Goal: Task Accomplishment & Management: Complete application form

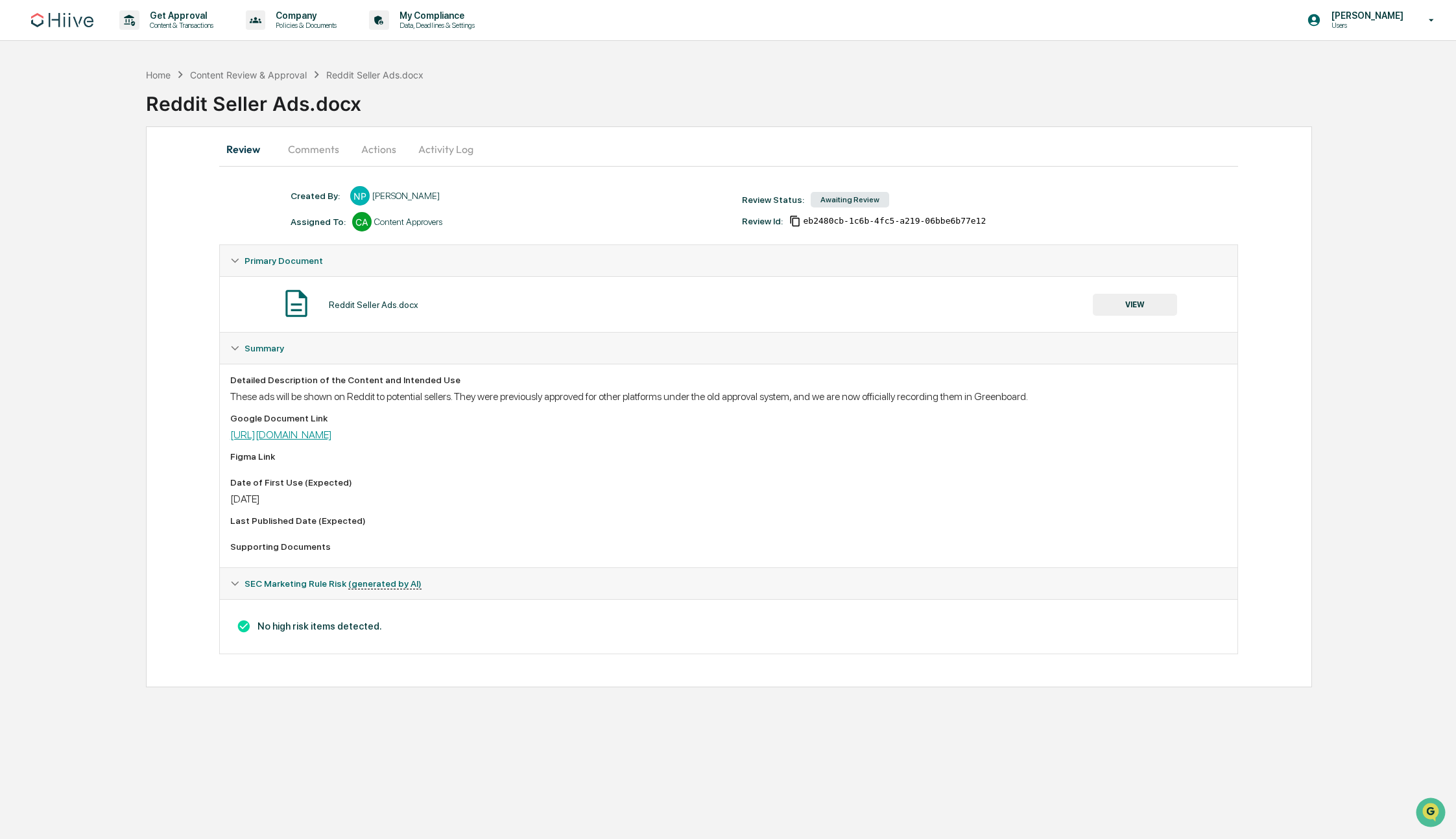
click at [332, 437] on link "[URL][DOMAIN_NAME]" at bounding box center [281, 435] width 102 height 13
click at [444, 151] on button "Activity Log" at bounding box center [446, 148] width 76 height 31
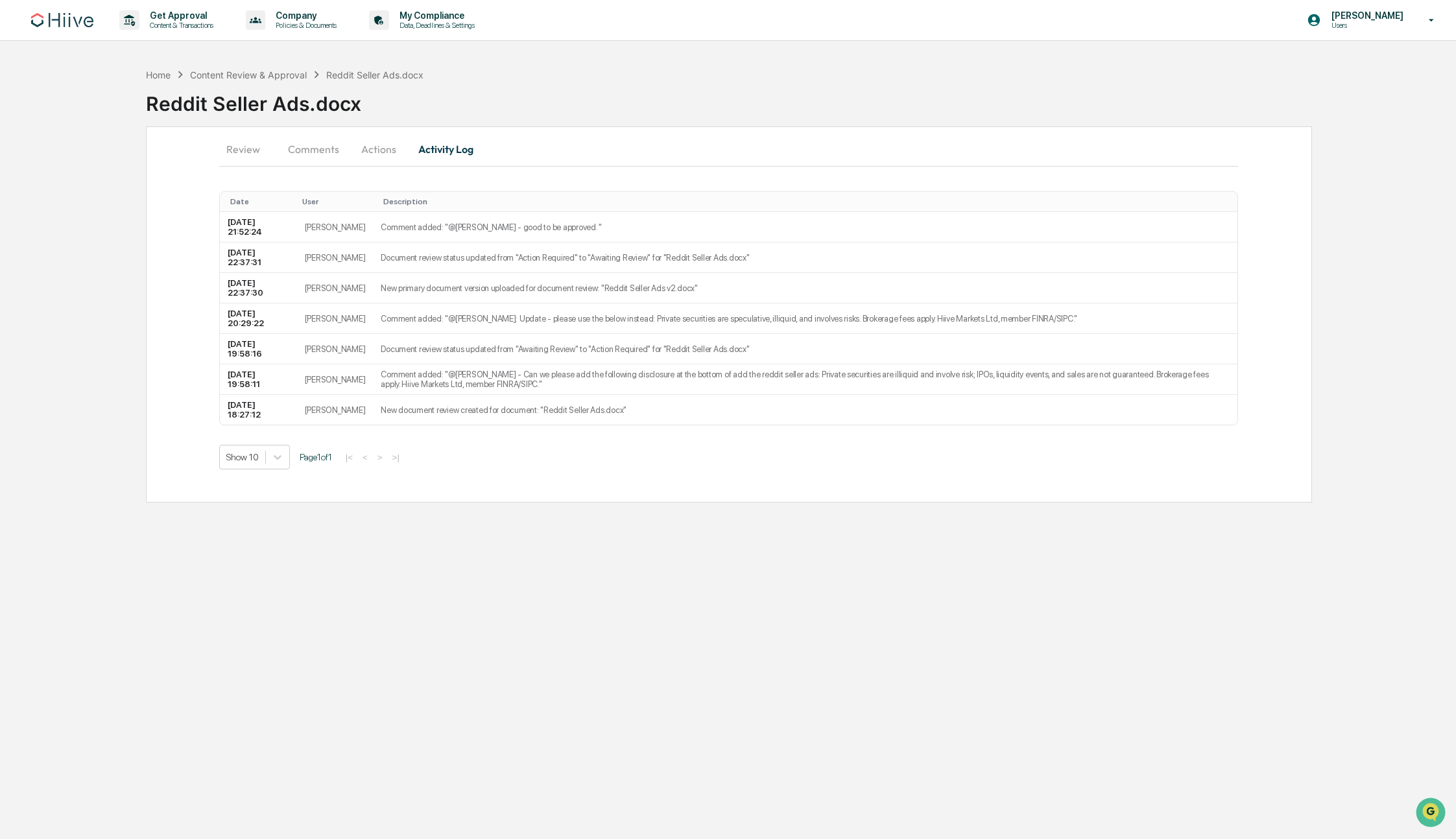
click at [243, 148] on button "Review" at bounding box center [248, 148] width 58 height 31
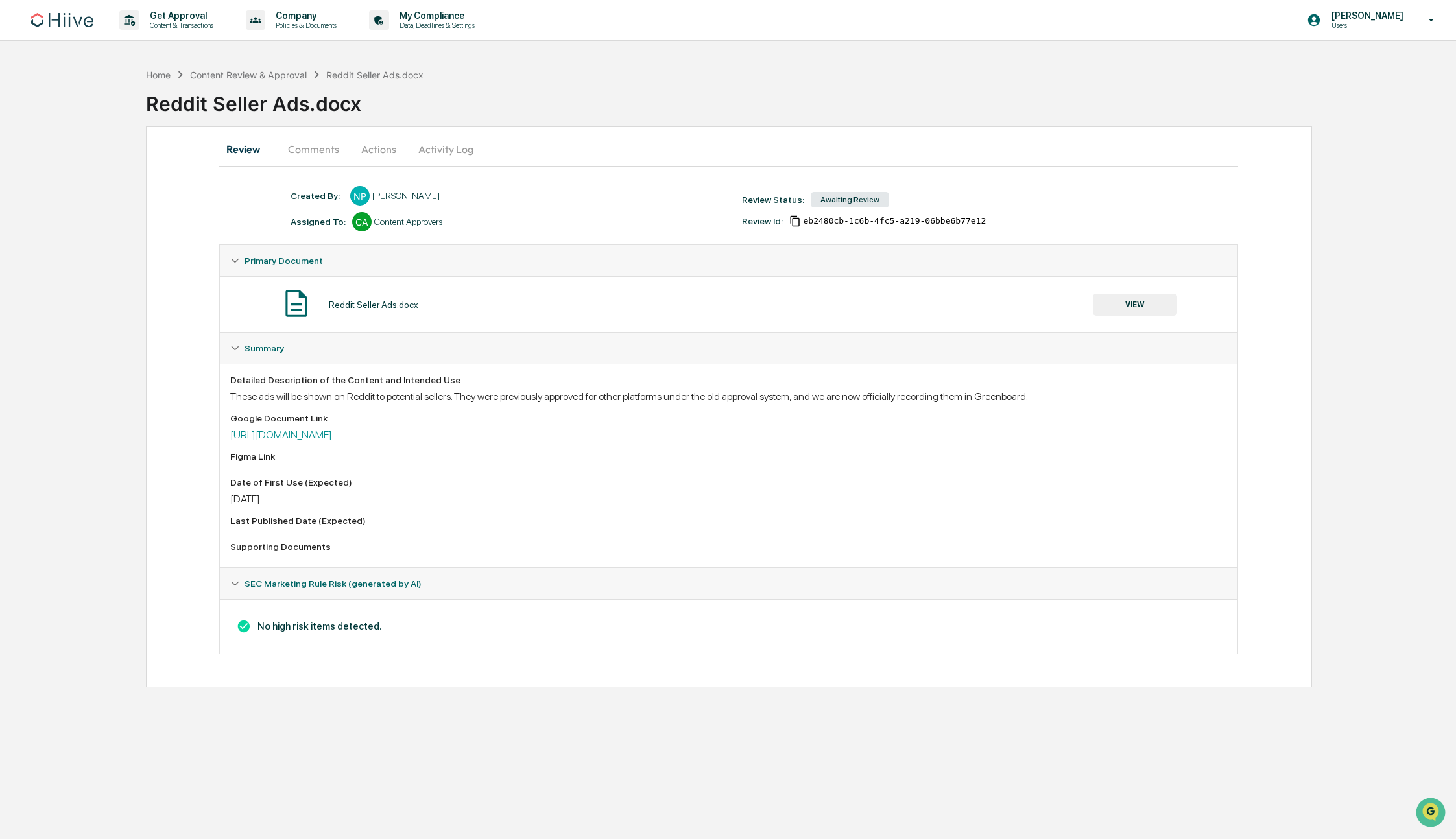
click at [1137, 300] on button "VIEW" at bounding box center [1135, 304] width 84 height 22
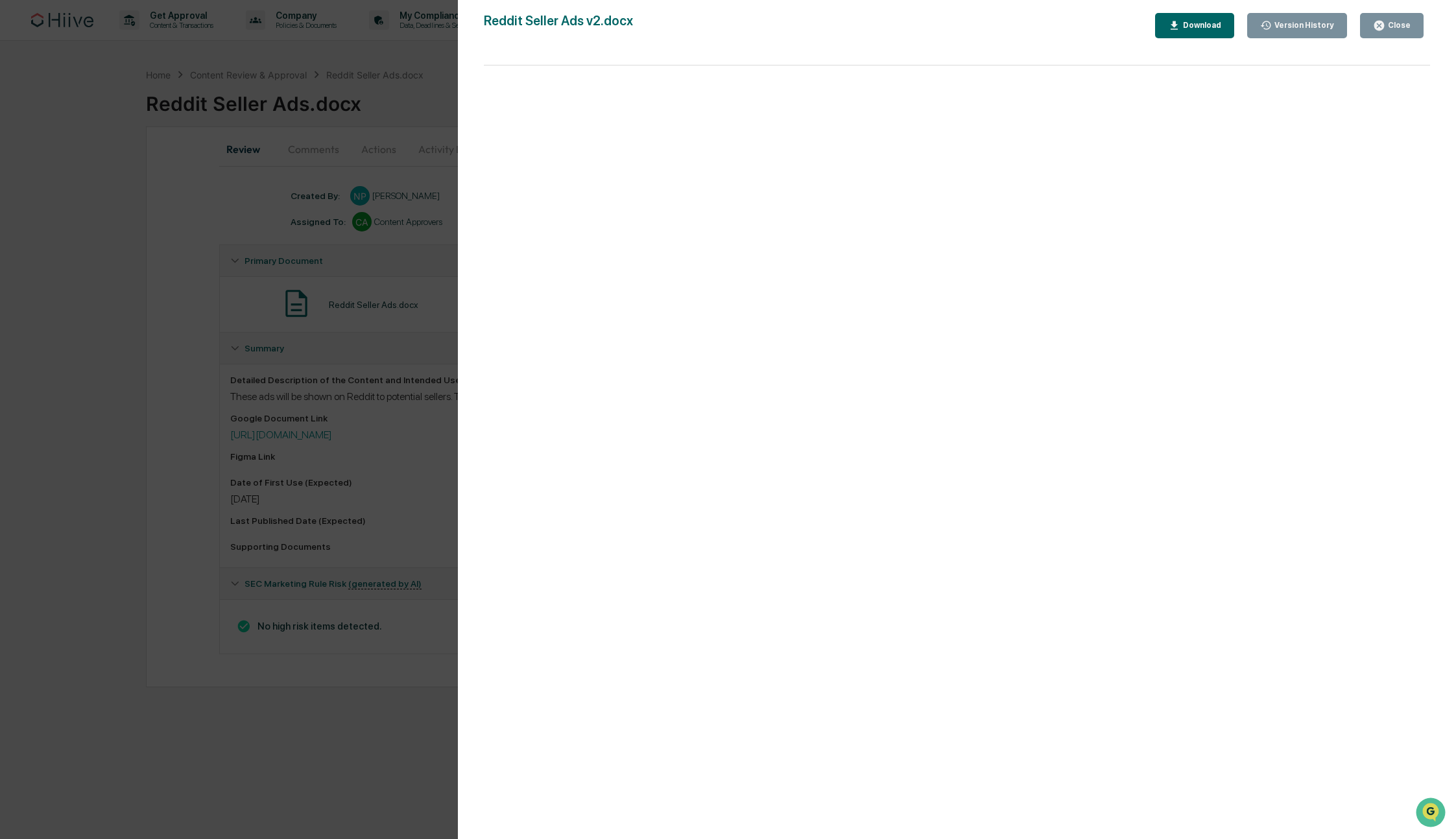
click at [302, 753] on div "Version History [DATE] 10:37 PM [PERSON_NAME] [DATE] 06:27 PM [PERSON_NAME] Red…" at bounding box center [728, 420] width 1456 height 839
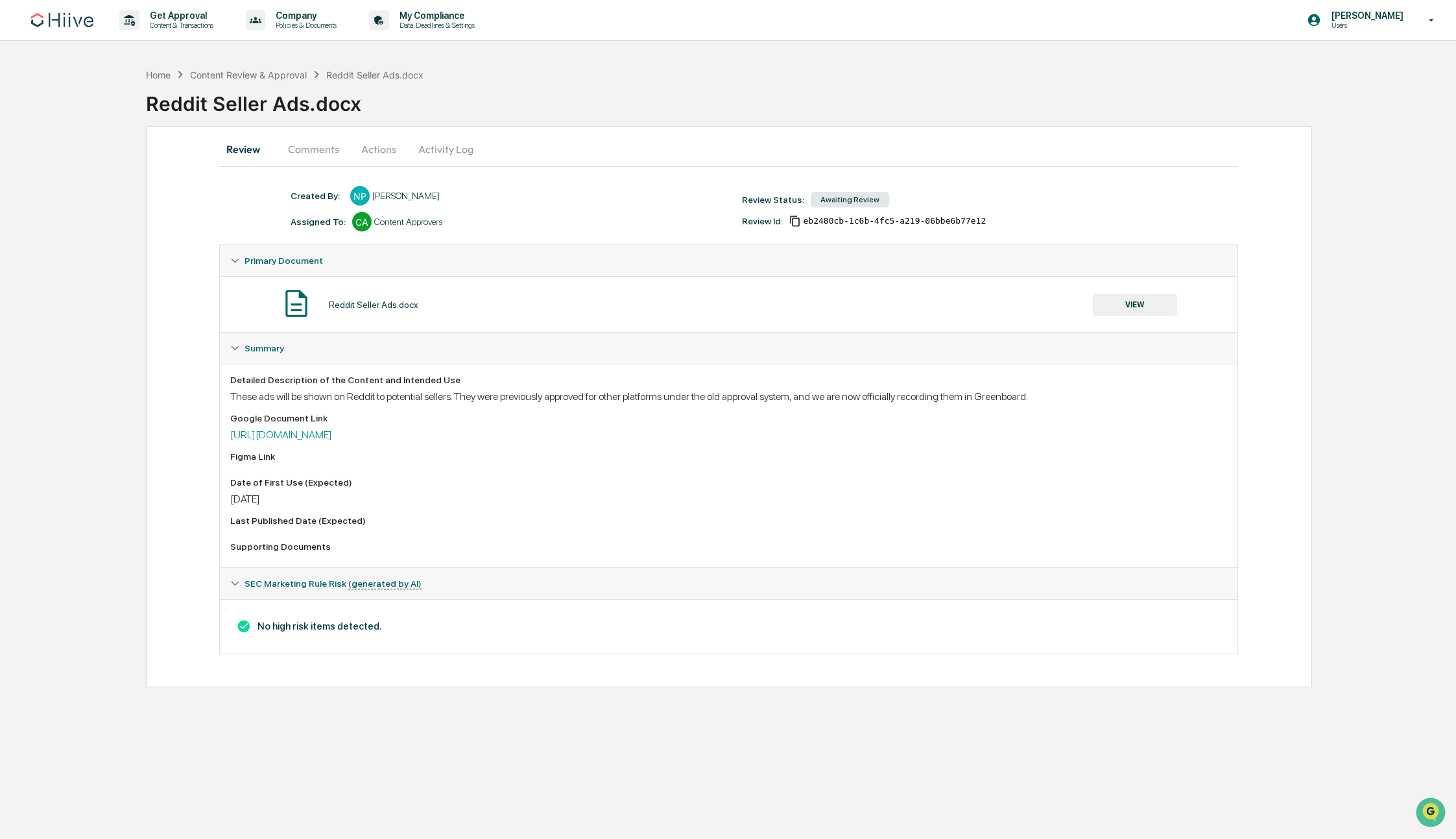
click at [440, 152] on button "Activity Log" at bounding box center [446, 148] width 76 height 31
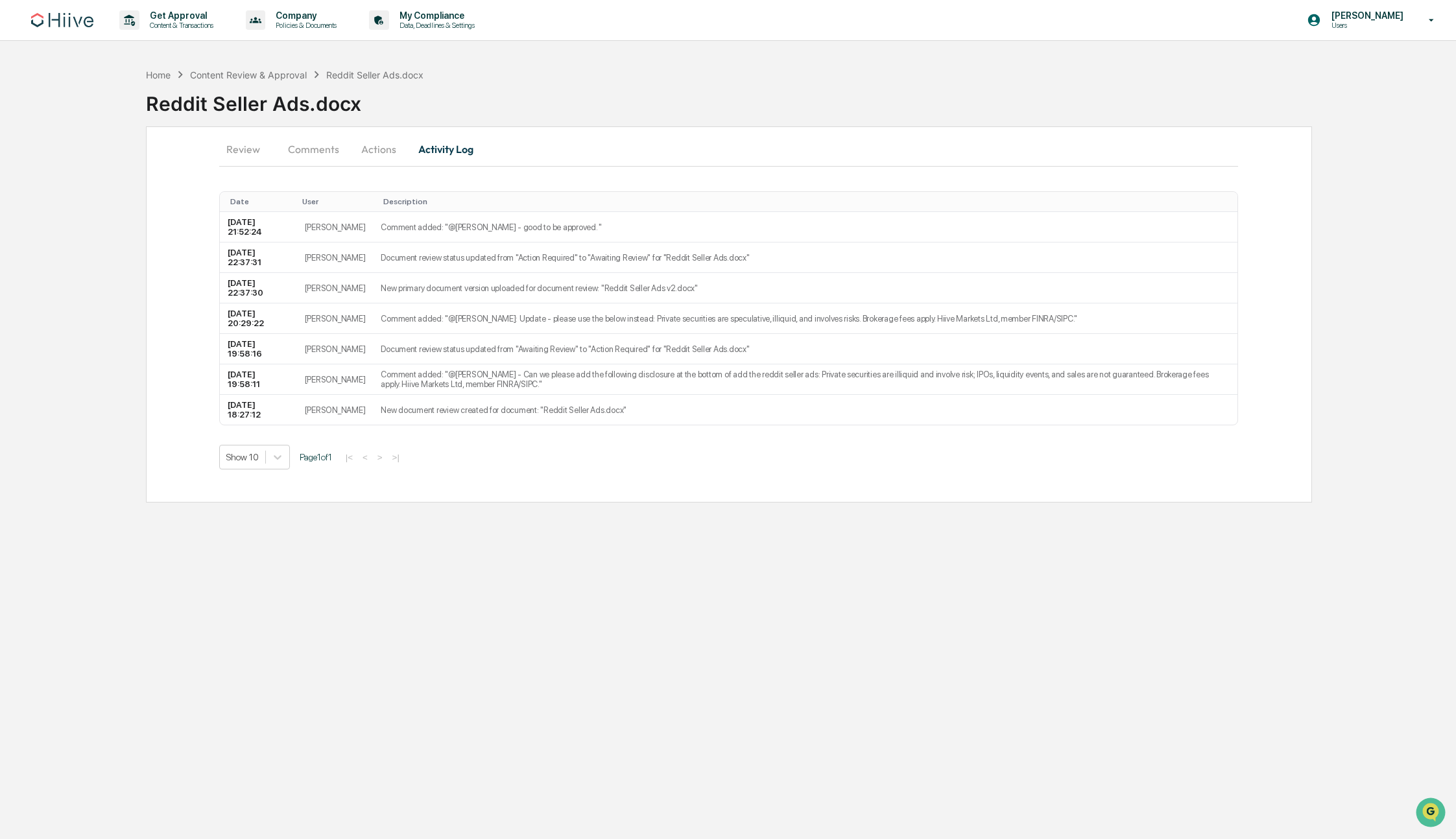
click at [384, 150] on button "Actions" at bounding box center [379, 148] width 58 height 31
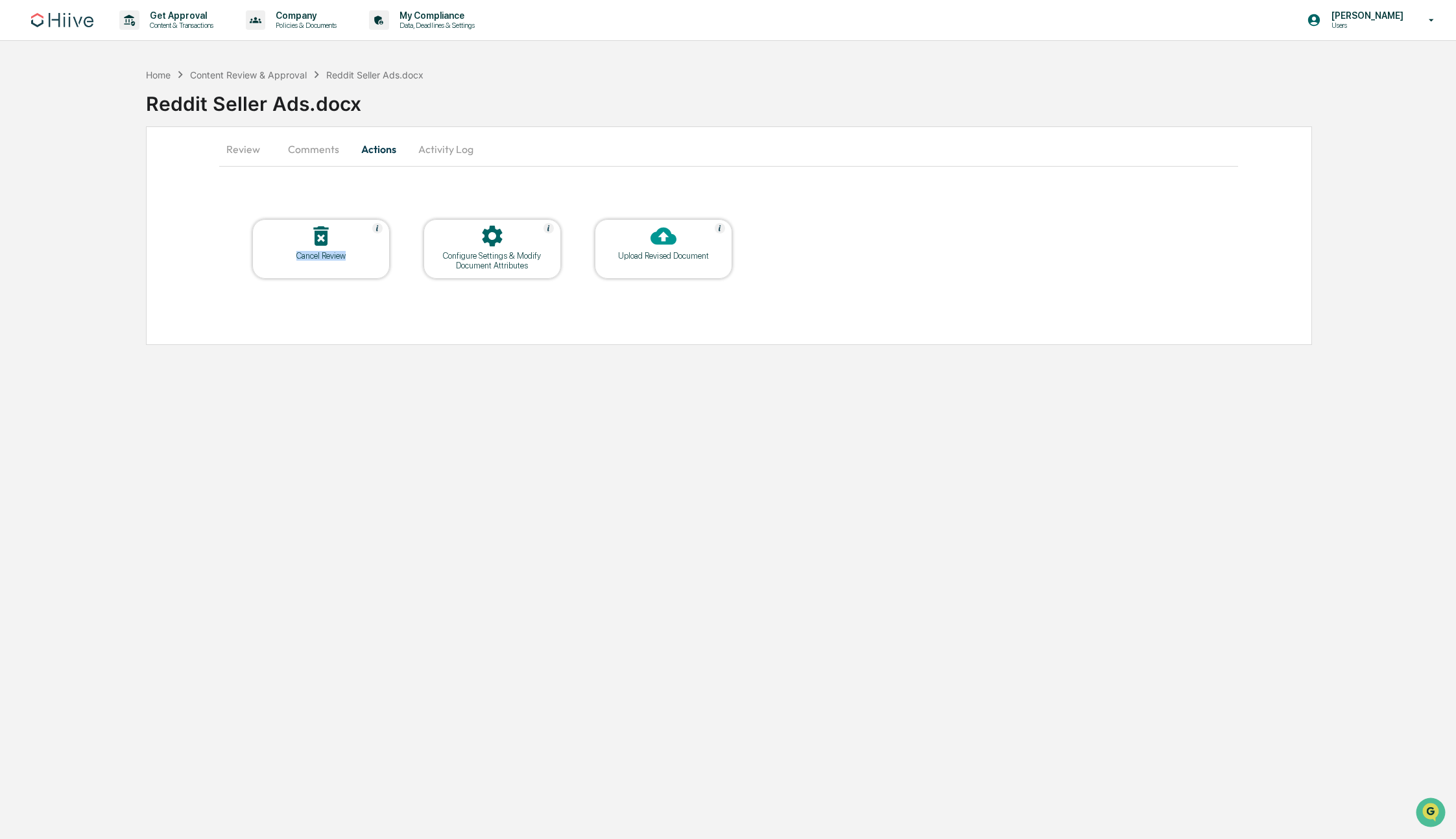
drag, startPoint x: 321, startPoint y: 266, endPoint x: 308, endPoint y: 329, distance: 64.3
click at [308, 330] on div "Cancel Review Configure Settings & Modify Document Attributes Upload Revised Do…" at bounding box center [728, 262] width 1019 height 152
click at [228, 145] on button "Review" at bounding box center [248, 148] width 58 height 31
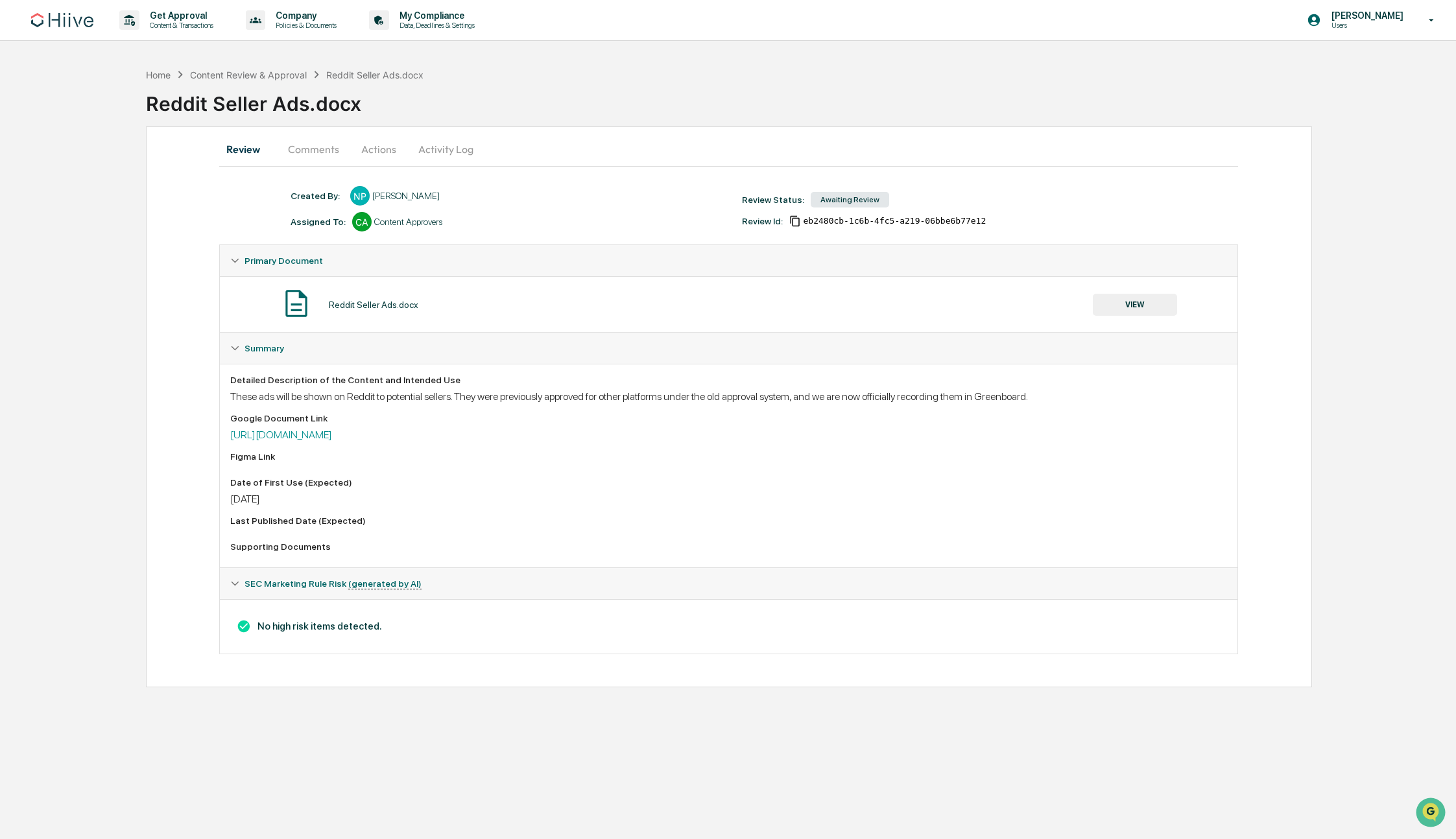
drag, startPoint x: 1356, startPoint y: 10, endPoint x: 1356, endPoint y: 22, distance: 12.0
click at [1355, 11] on p "[PERSON_NAME]" at bounding box center [1365, 16] width 89 height 11
click at [1344, 65] on li "Switch to Admin view..." at bounding box center [1355, 65] width 182 height 24
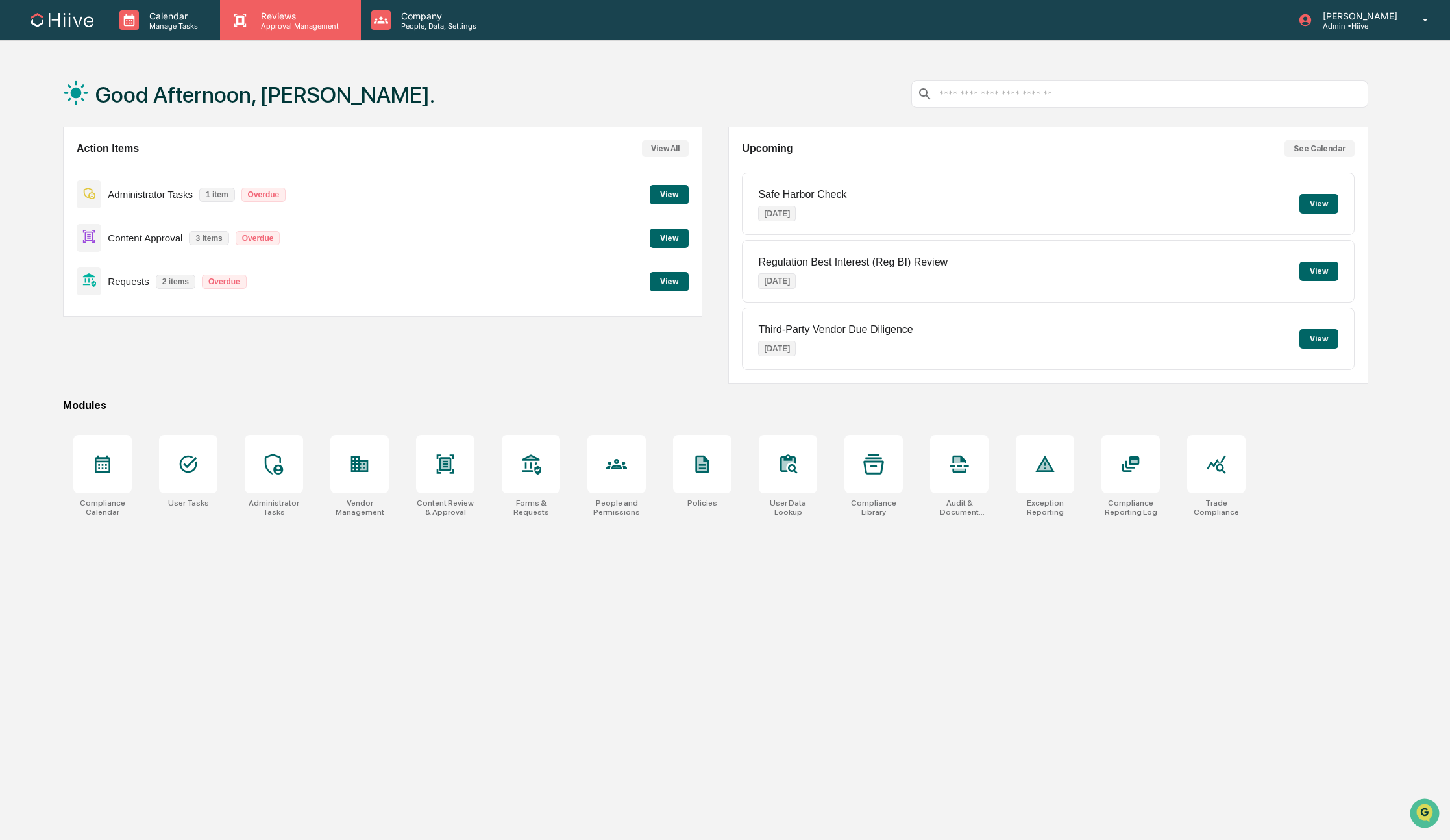
click at [315, 23] on p "Approval Management" at bounding box center [298, 26] width 95 height 9
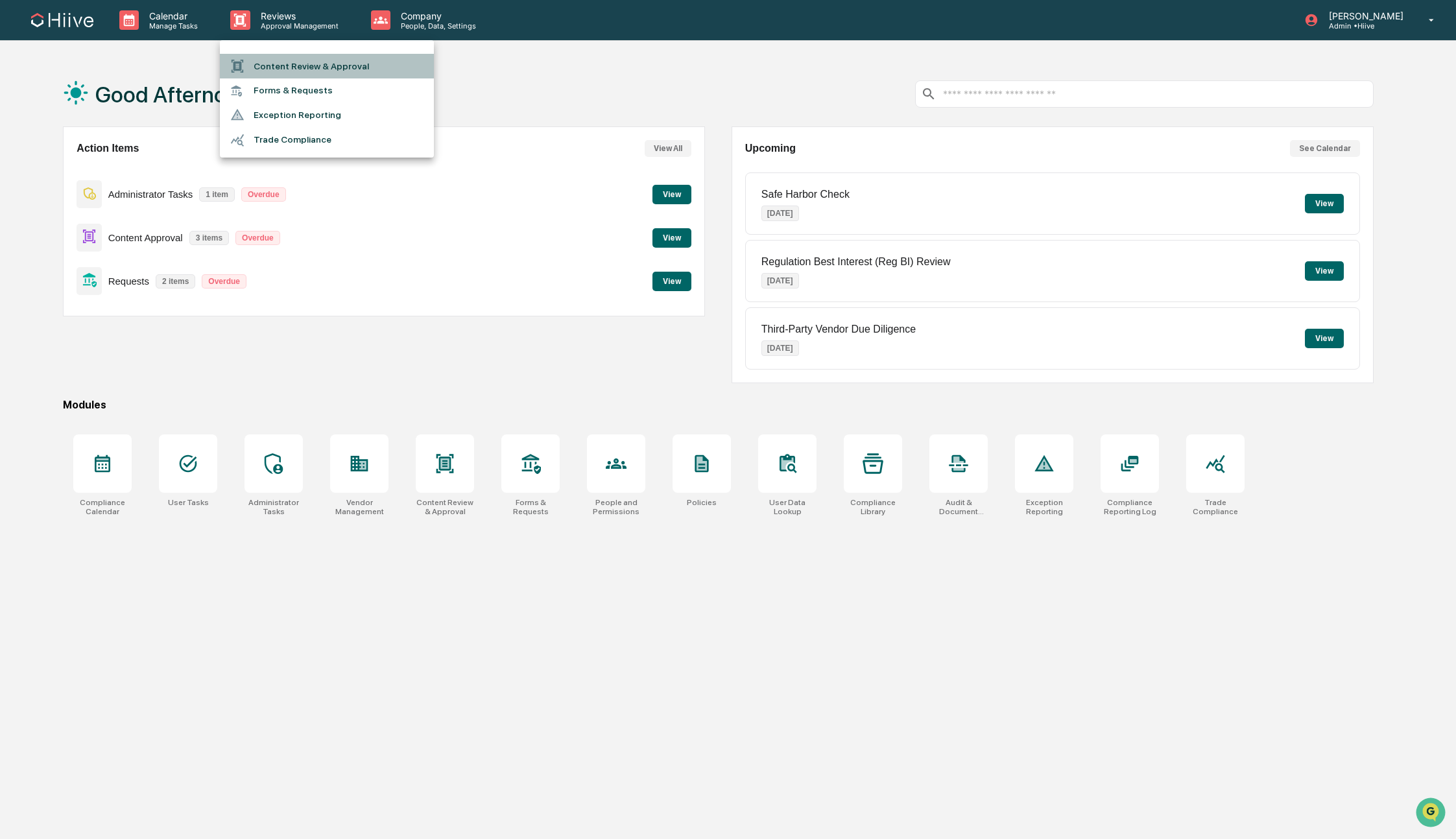
click at [315, 74] on li "Content Review & Approval" at bounding box center [327, 66] width 214 height 25
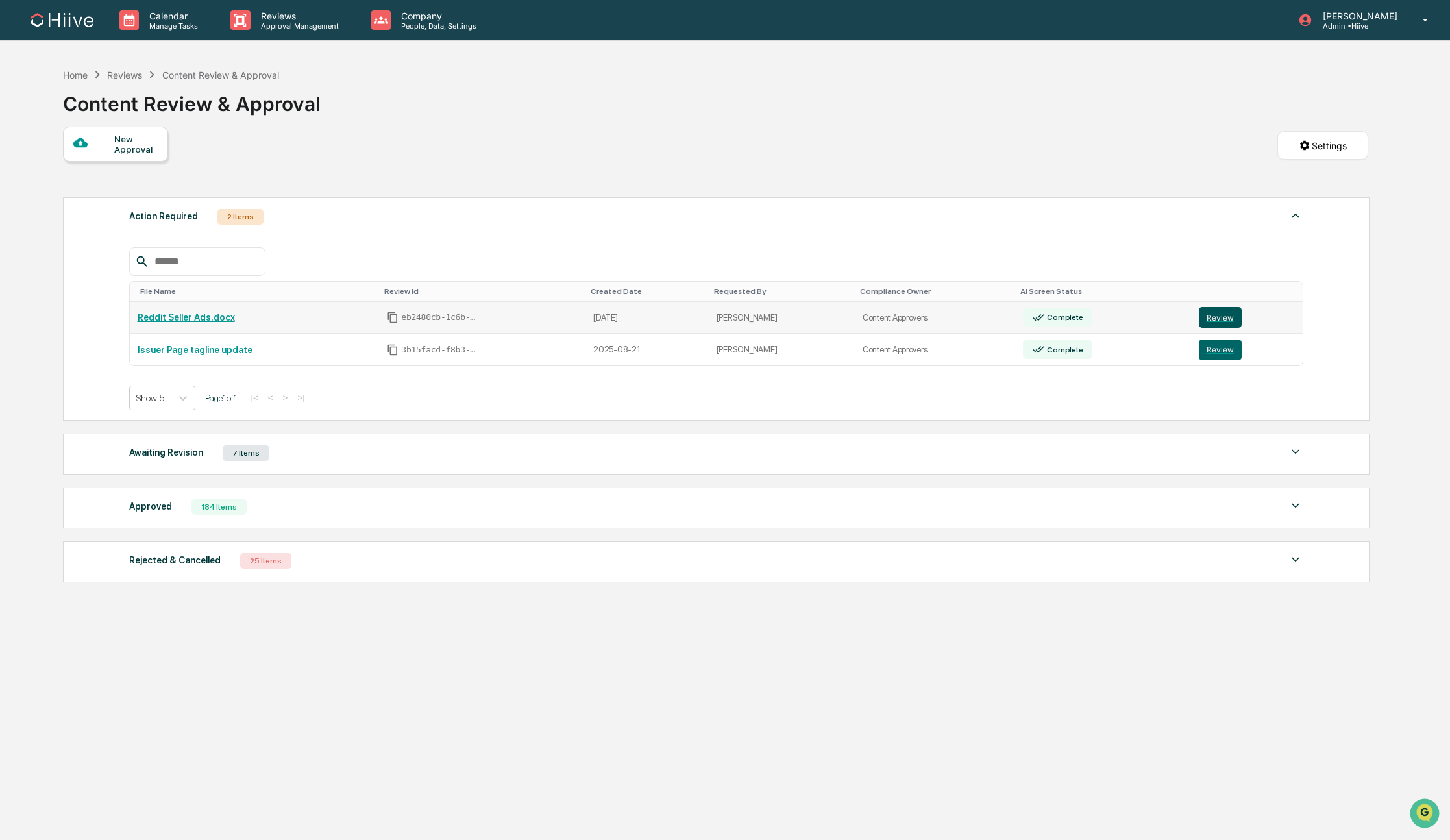
click at [1217, 321] on button "Review" at bounding box center [1221, 317] width 43 height 21
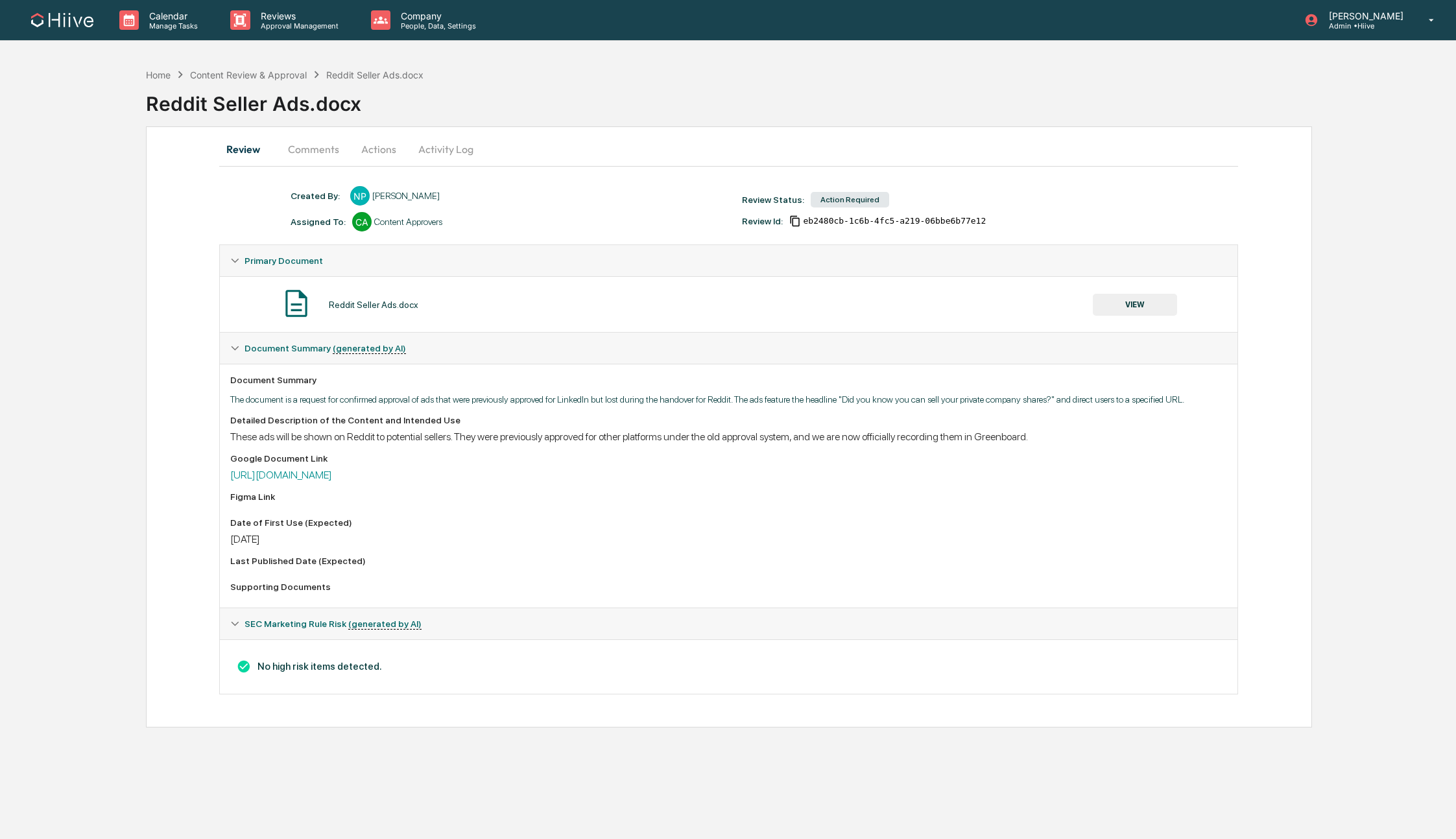
click at [386, 148] on button "Actions" at bounding box center [379, 148] width 58 height 31
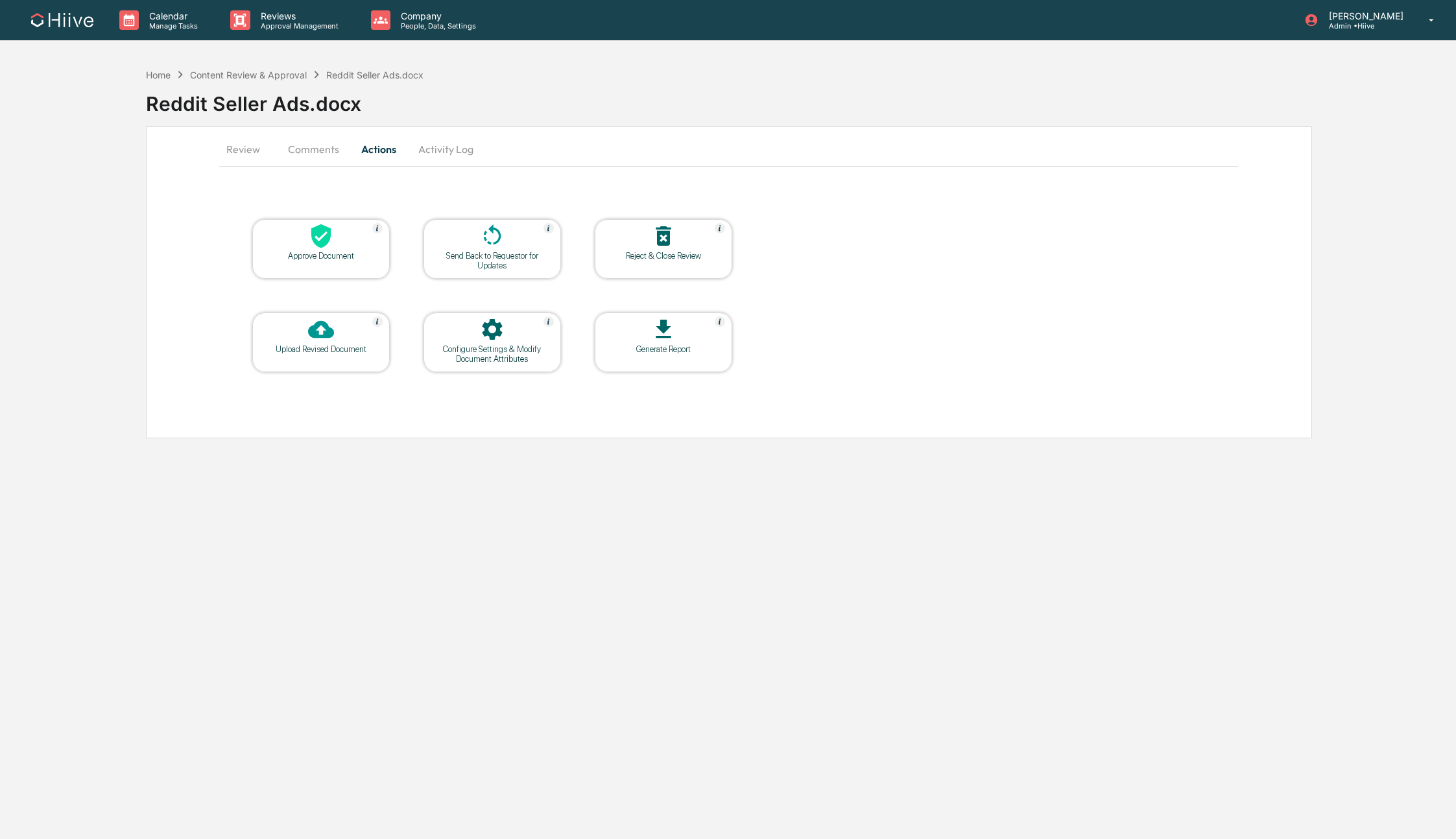
click at [363, 249] on div at bounding box center [320, 236] width 130 height 28
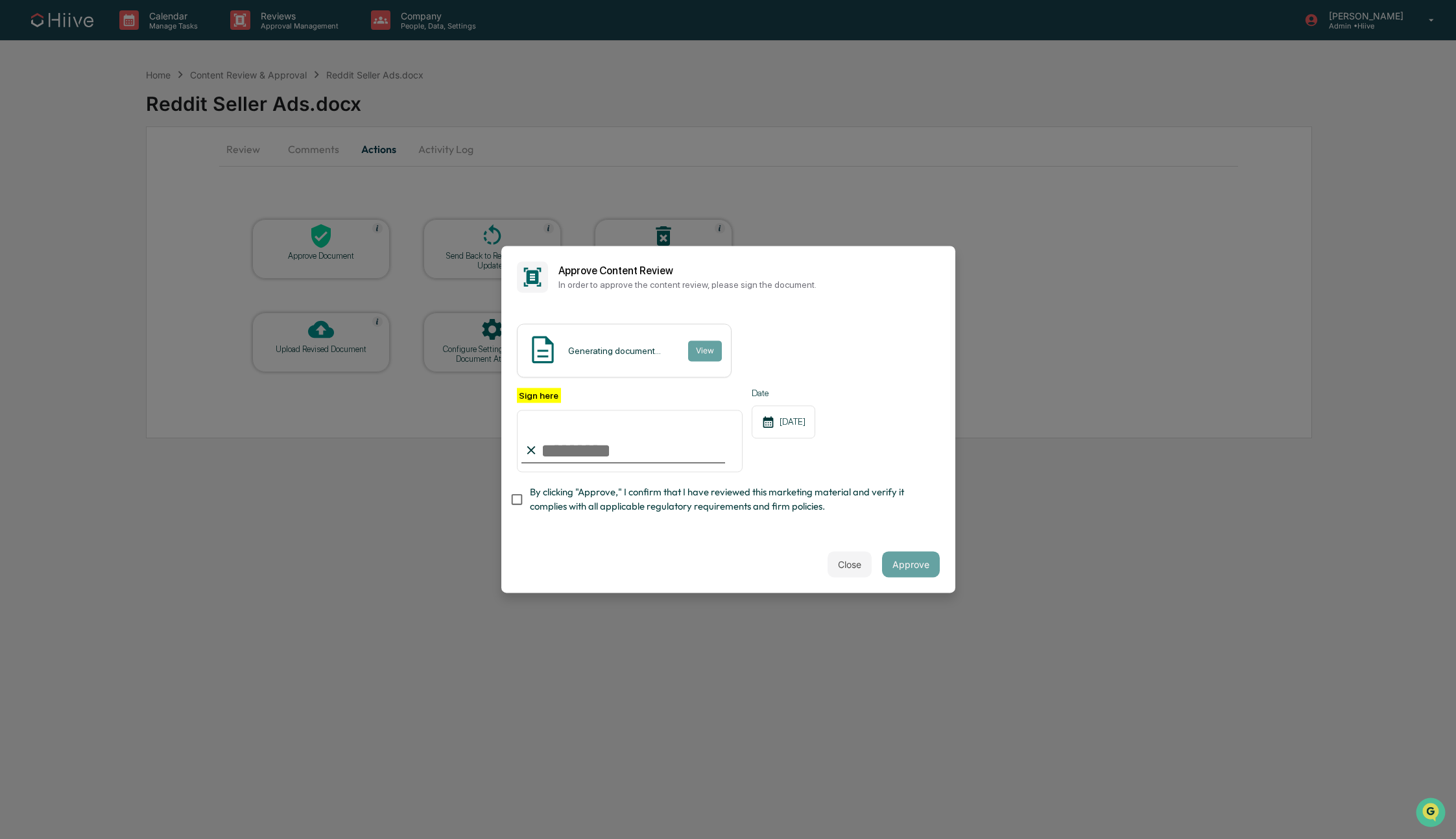
type input "**********"
click at [596, 508] on span "By clicking "Approve," I confirm that I have reviewed this marketing material a…" at bounding box center [729, 499] width 399 height 30
click at [838, 564] on button "Close" at bounding box center [849, 564] width 44 height 26
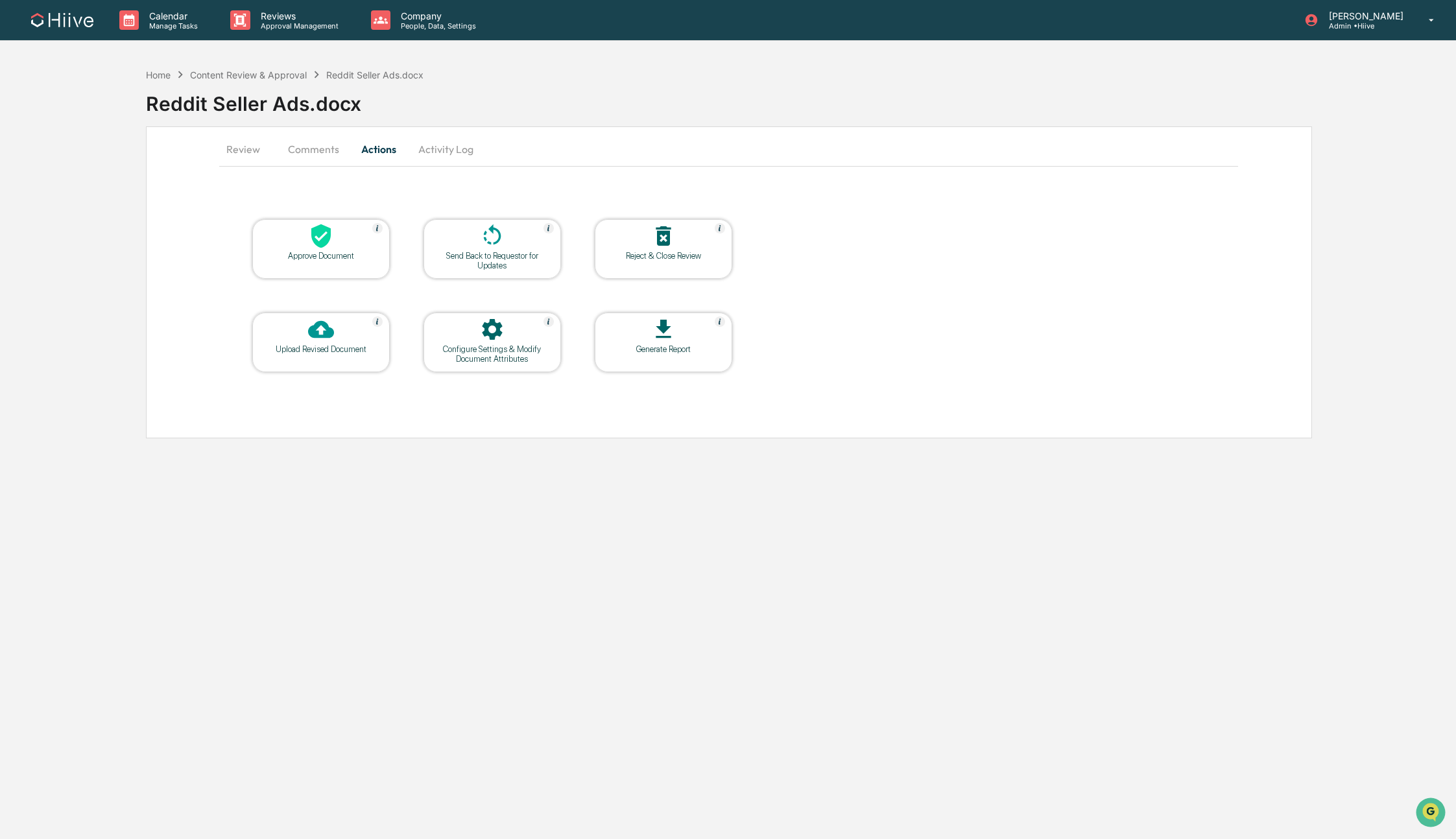
click at [461, 458] on div "Calendar Manage Tasks Reviews Approval Management Company People, Data, Setting…" at bounding box center [728, 420] width 1456 height 839
click at [346, 148] on button "Comments" at bounding box center [313, 148] width 72 height 31
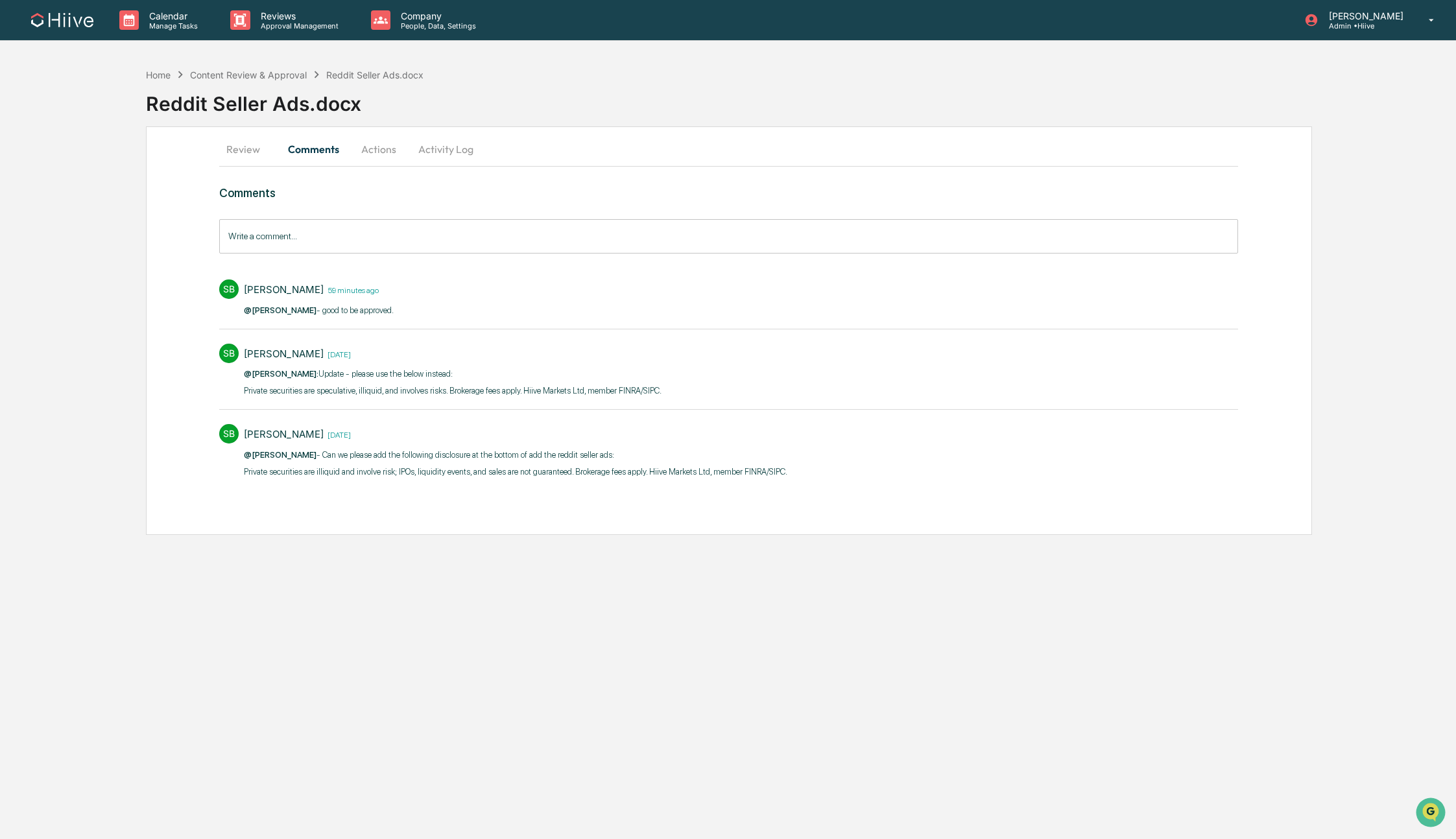
click at [239, 151] on button "Review" at bounding box center [248, 148] width 58 height 31
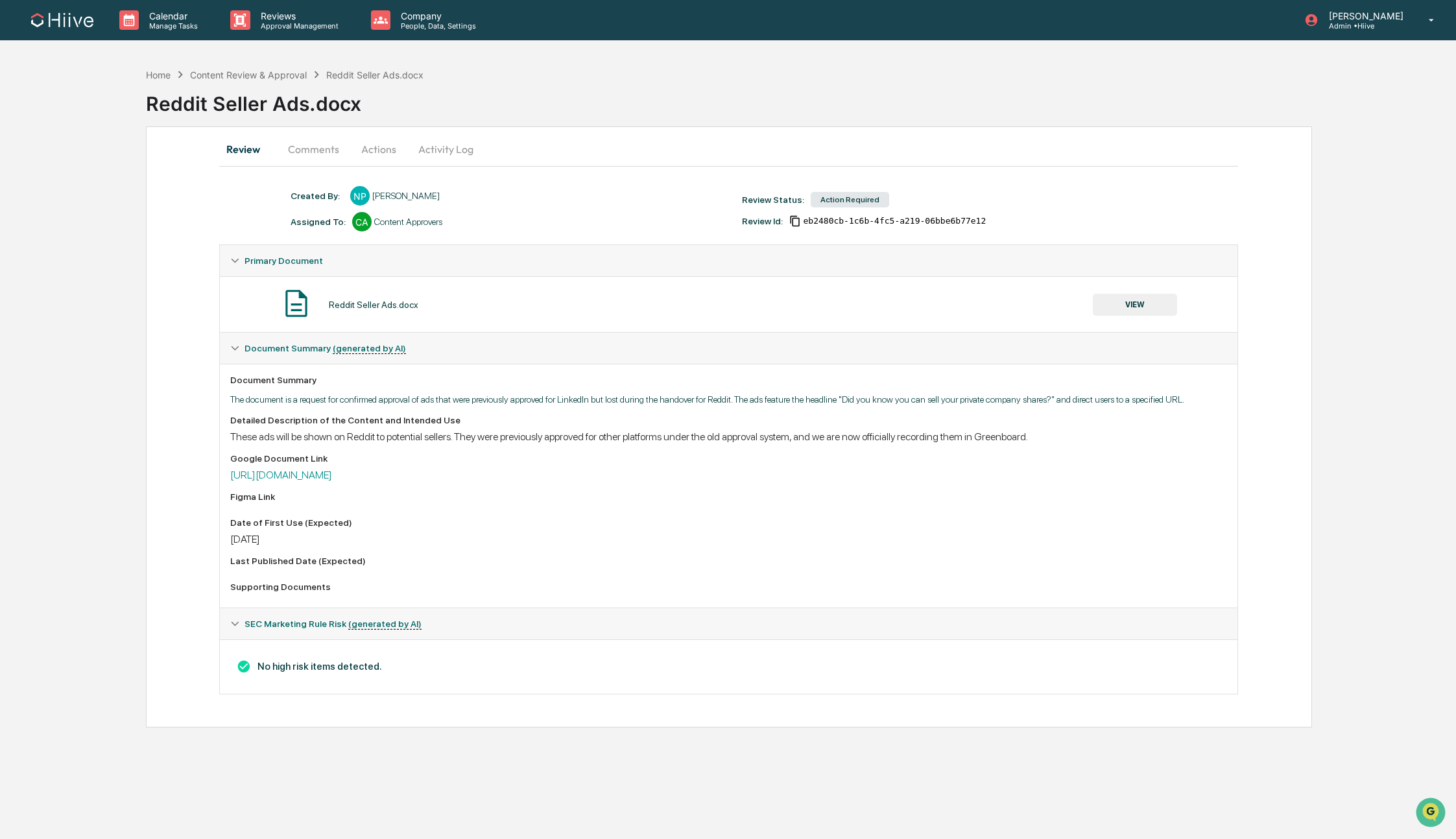
click at [284, 142] on button "Comments" at bounding box center [313, 148] width 72 height 31
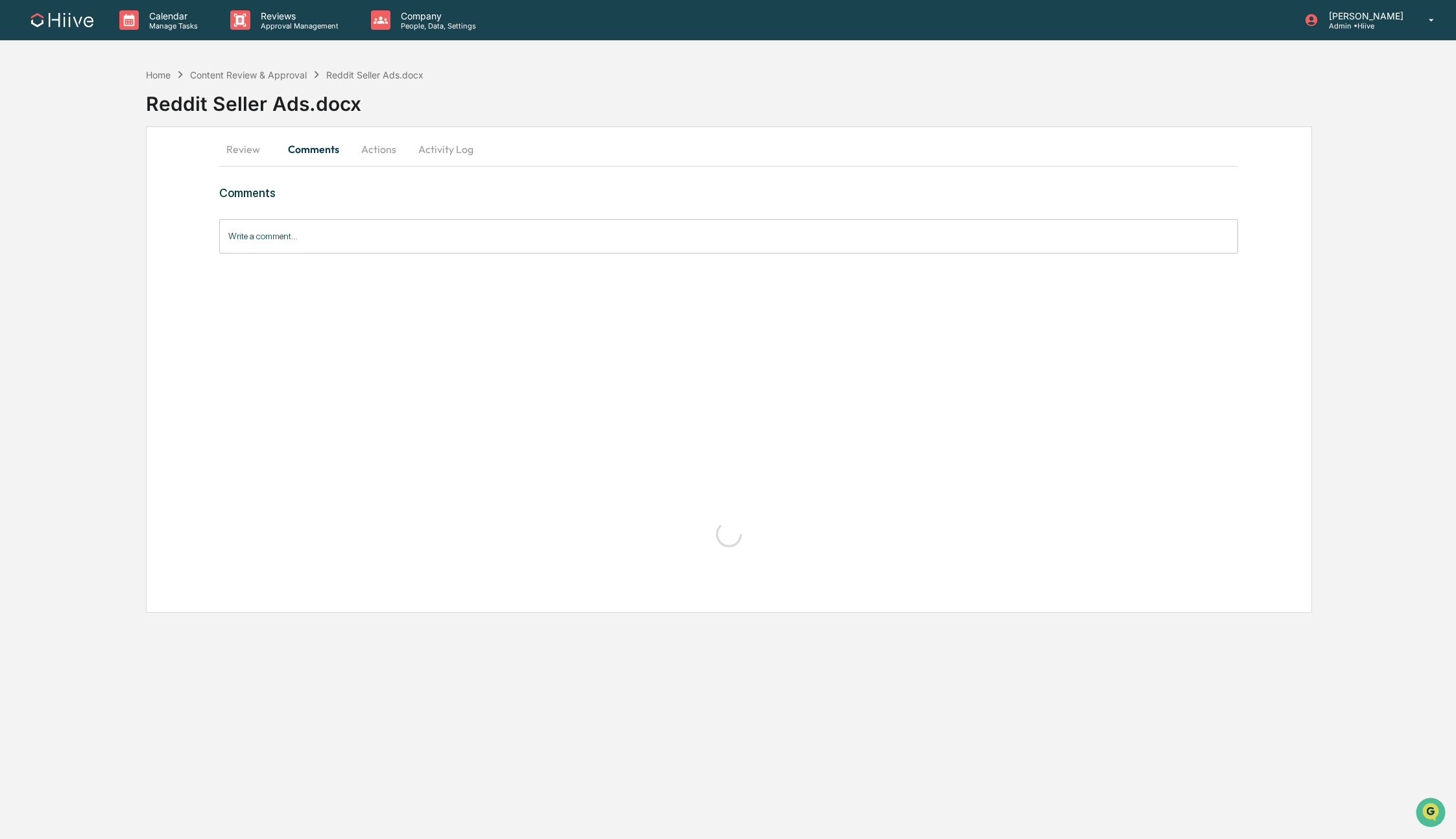
click at [360, 148] on button "Actions" at bounding box center [379, 148] width 58 height 31
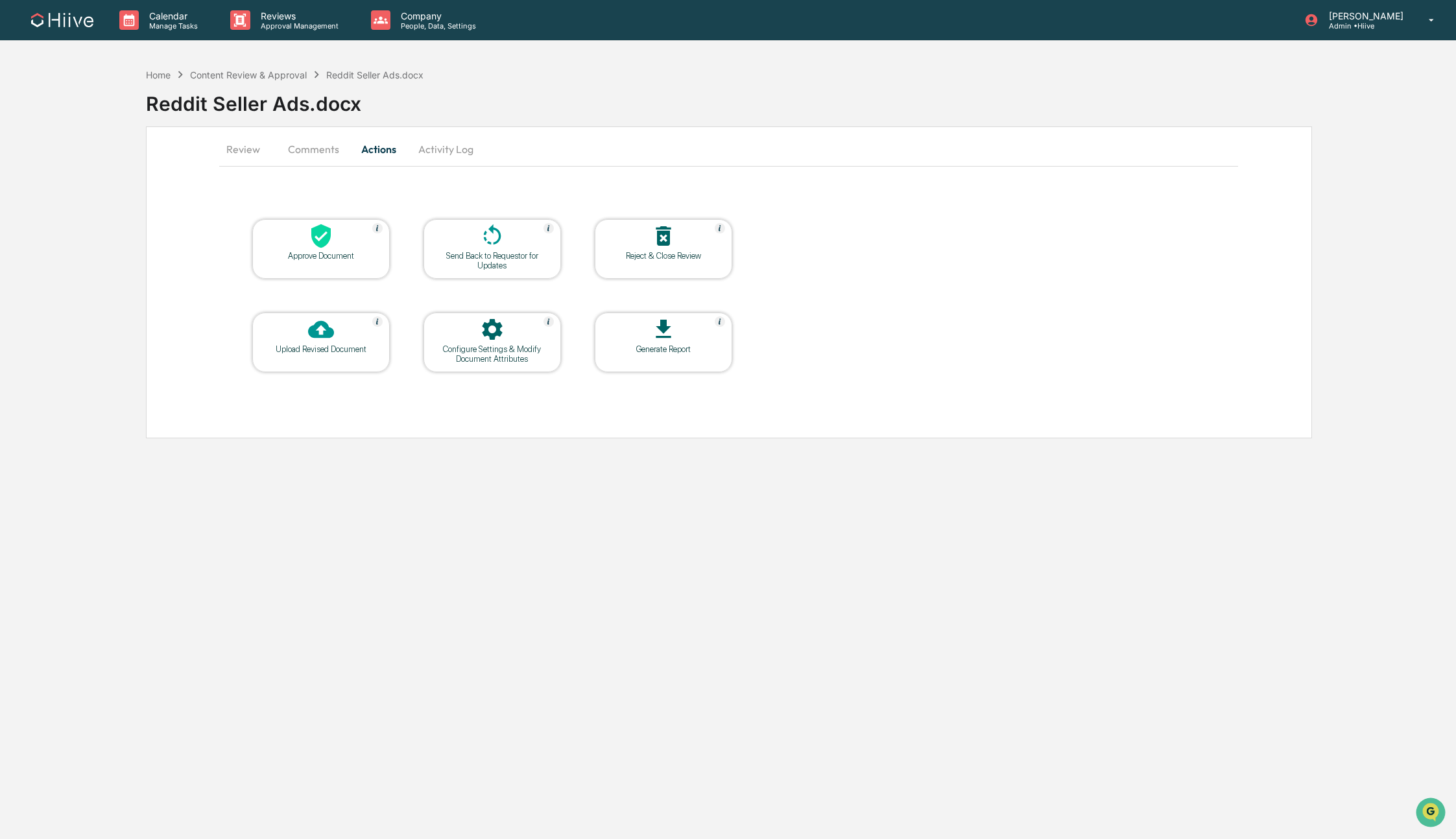
click at [442, 340] on div at bounding box center [492, 330] width 130 height 28
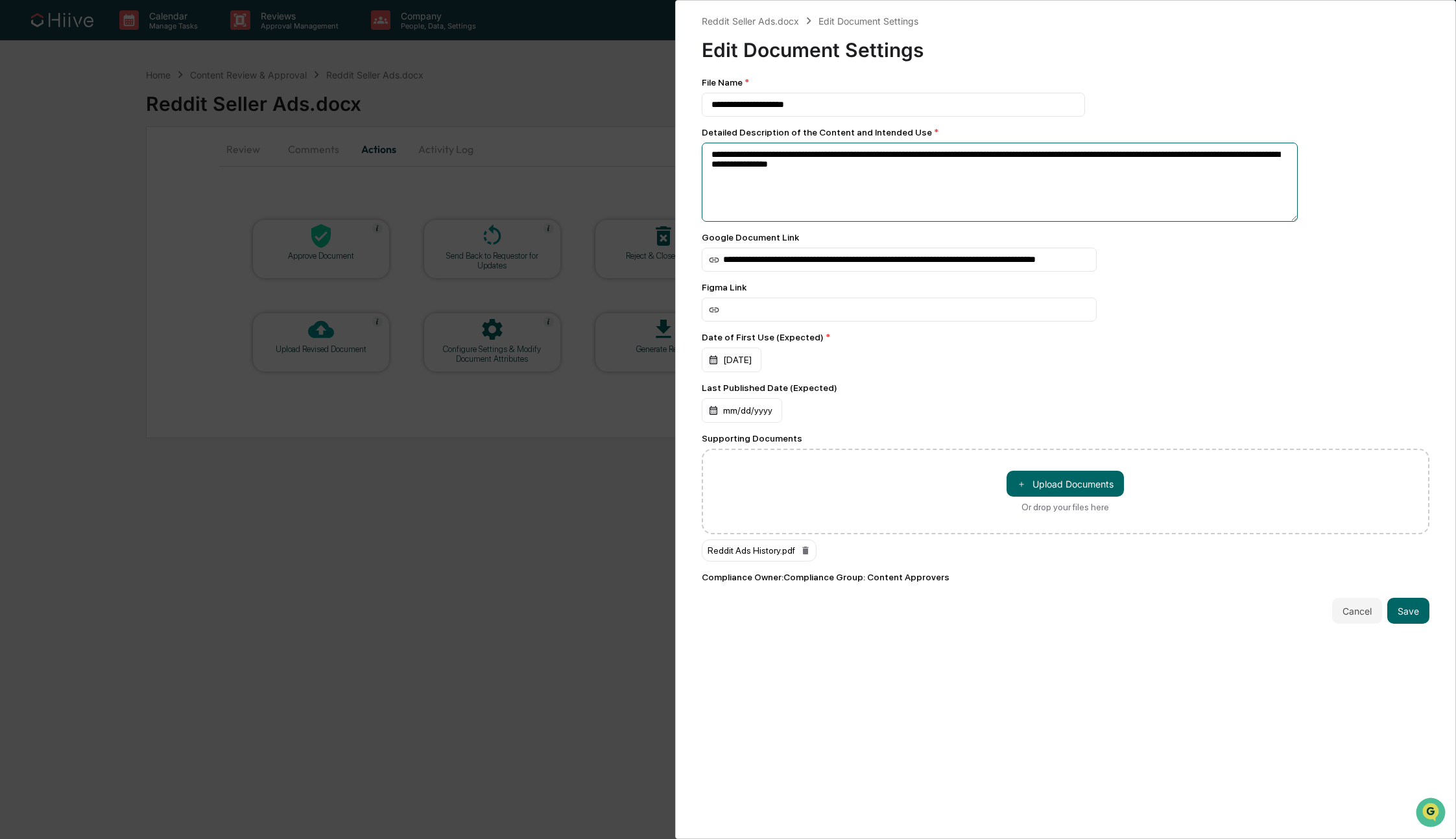
click at [1002, 200] on textarea "**********" at bounding box center [1000, 182] width 596 height 79
type textarea "**********"
click at [1407, 622] on button "Save" at bounding box center [1408, 610] width 42 height 26
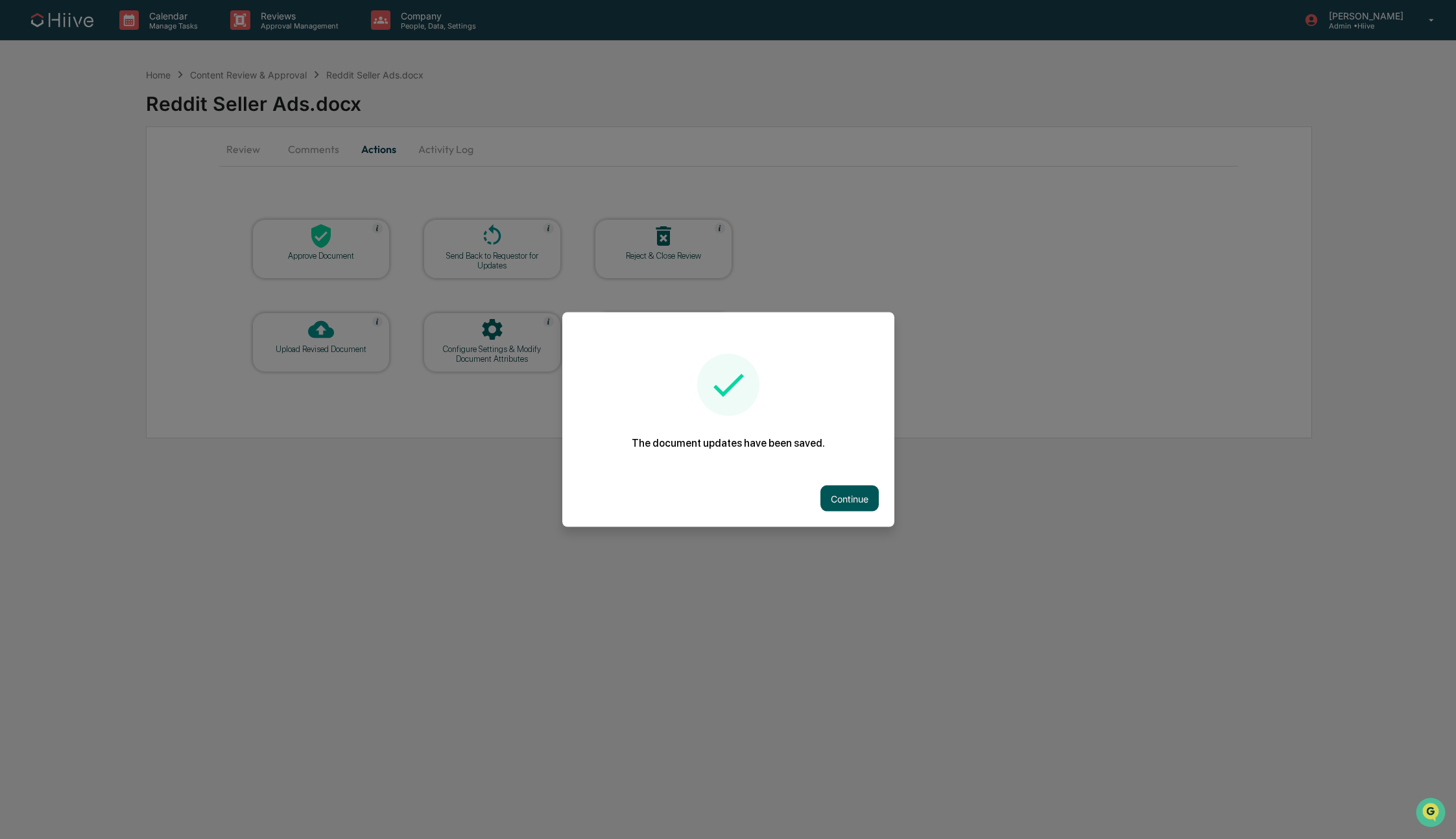
click at [865, 494] on button "Continue" at bounding box center [849, 498] width 58 height 26
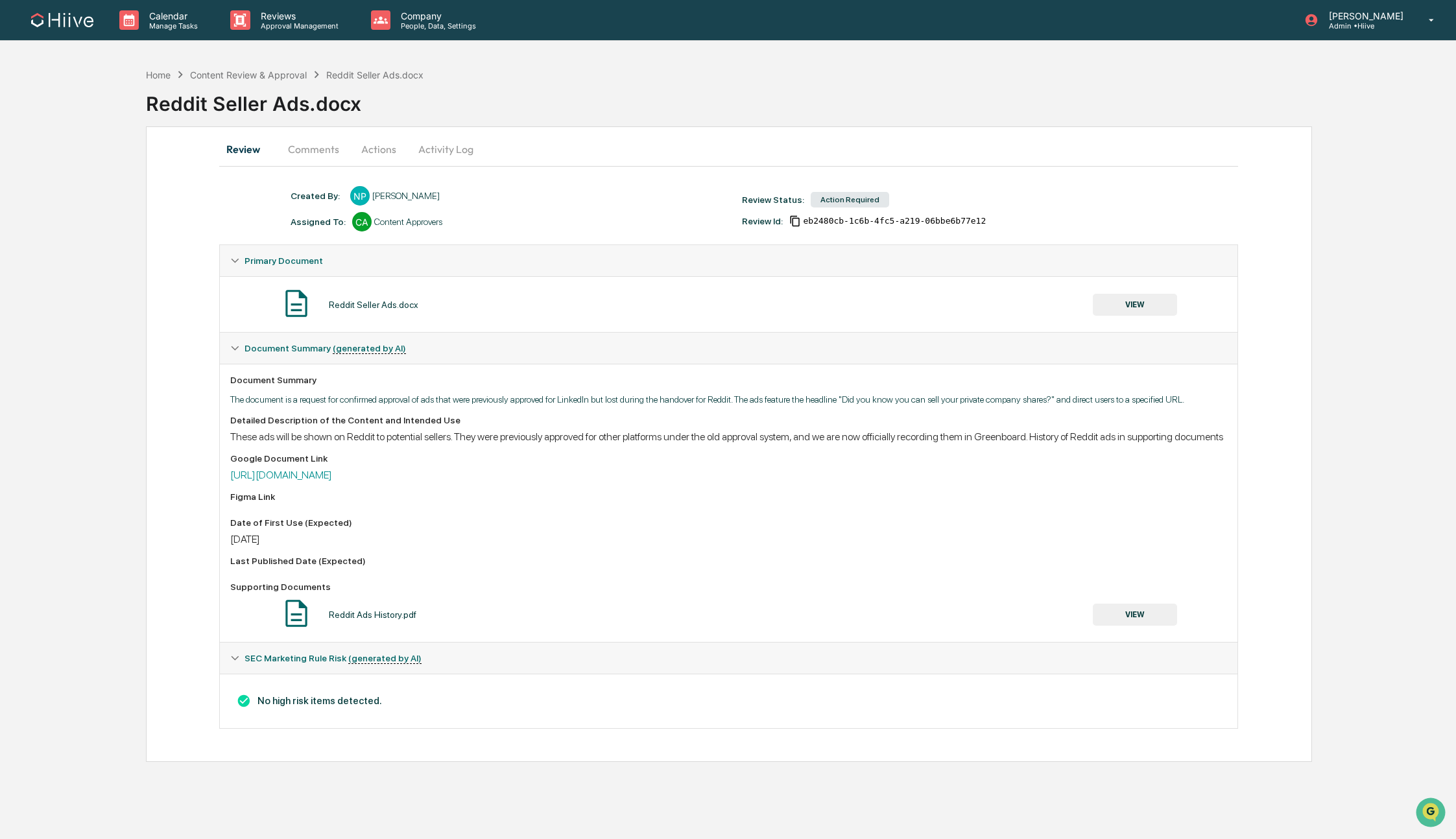
click at [367, 152] on button "Actions" at bounding box center [379, 148] width 58 height 31
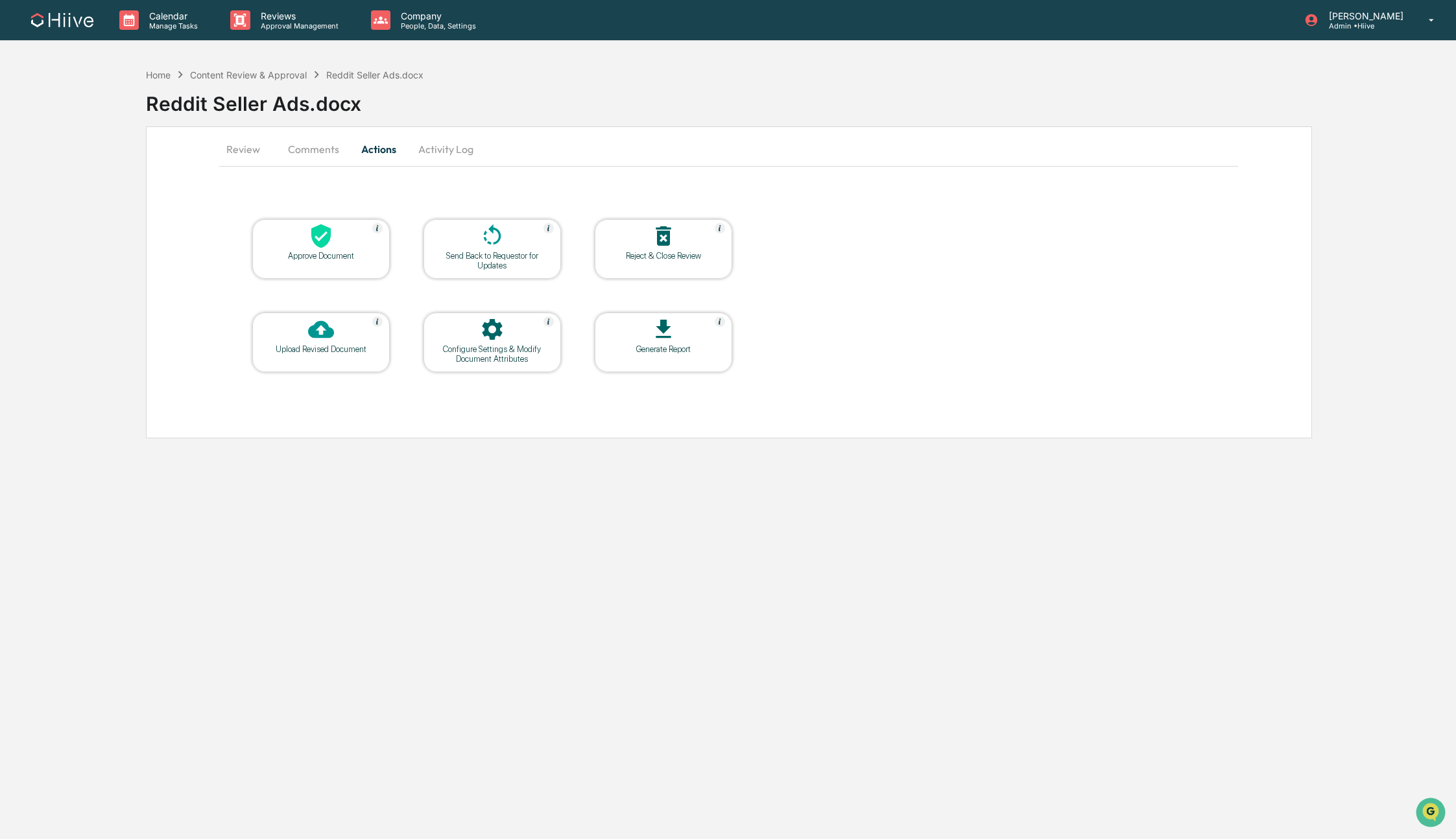
click at [312, 262] on div "Approve Document" at bounding box center [321, 249] width 138 height 60
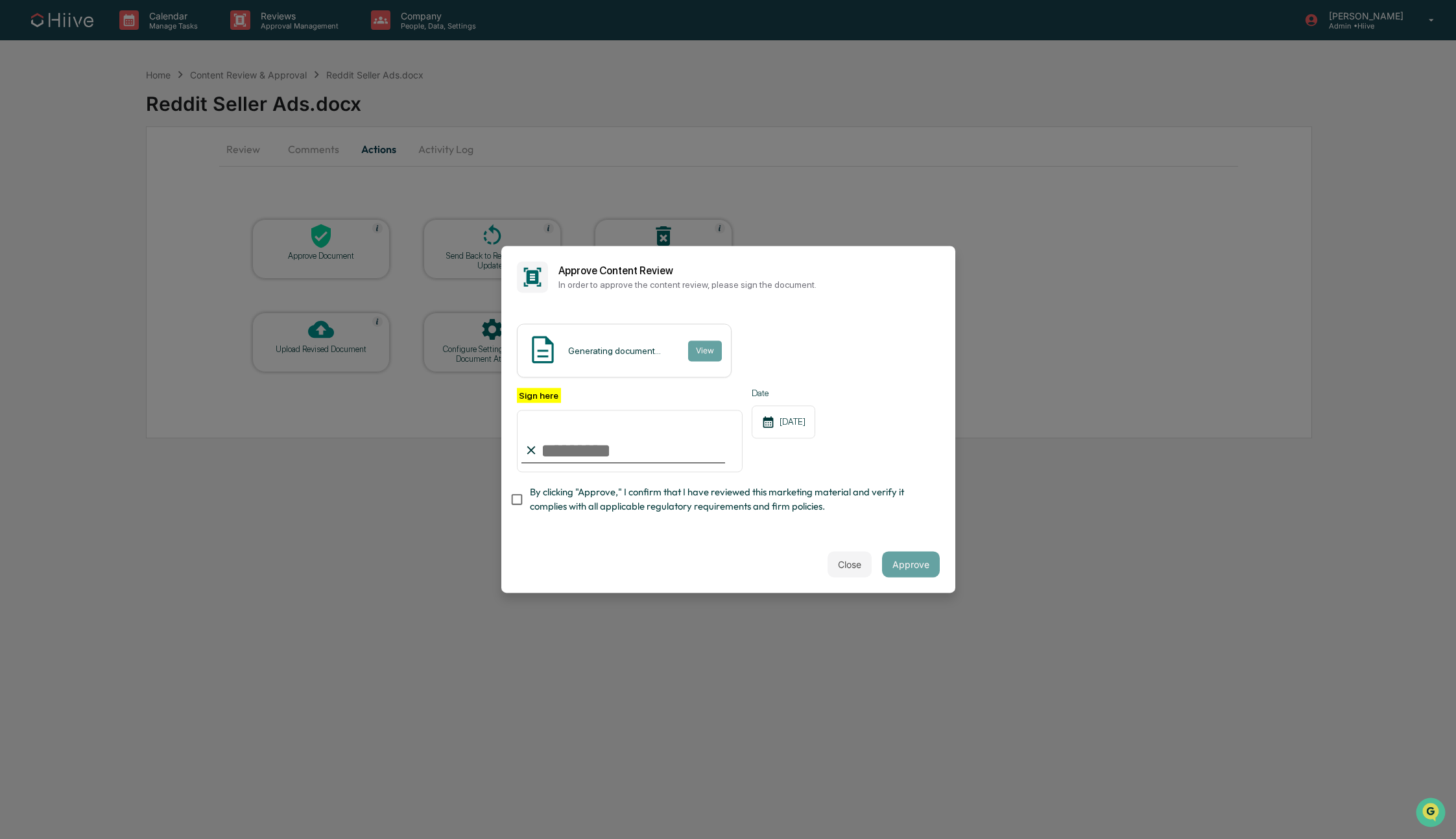
type input "**********"
click at [563, 510] on span "By clicking "Approve," I confirm that I have reviewed this marketing material a…" at bounding box center [729, 499] width 399 height 30
click at [922, 511] on span "By clicking "Approve," I confirm that I have reviewed this marketing material a…" at bounding box center [729, 499] width 399 height 30
click at [923, 558] on button "Approve" at bounding box center [911, 564] width 58 height 26
click at [768, 520] on div "**********" at bounding box center [728, 421] width 454 height 227
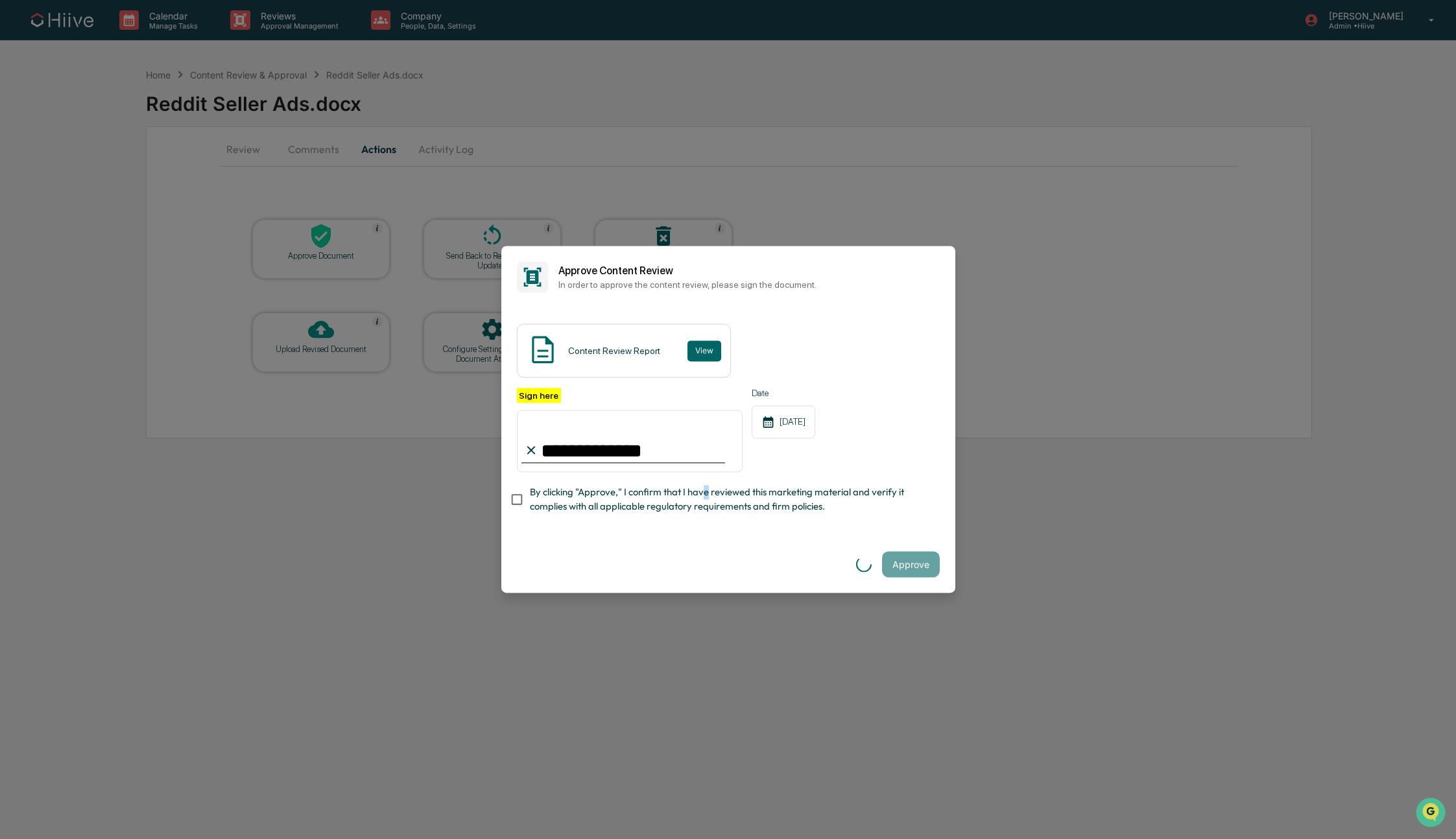
click at [703, 498] on span "By clicking "Approve," I confirm that I have reviewed this marketing material a…" at bounding box center [729, 499] width 399 height 30
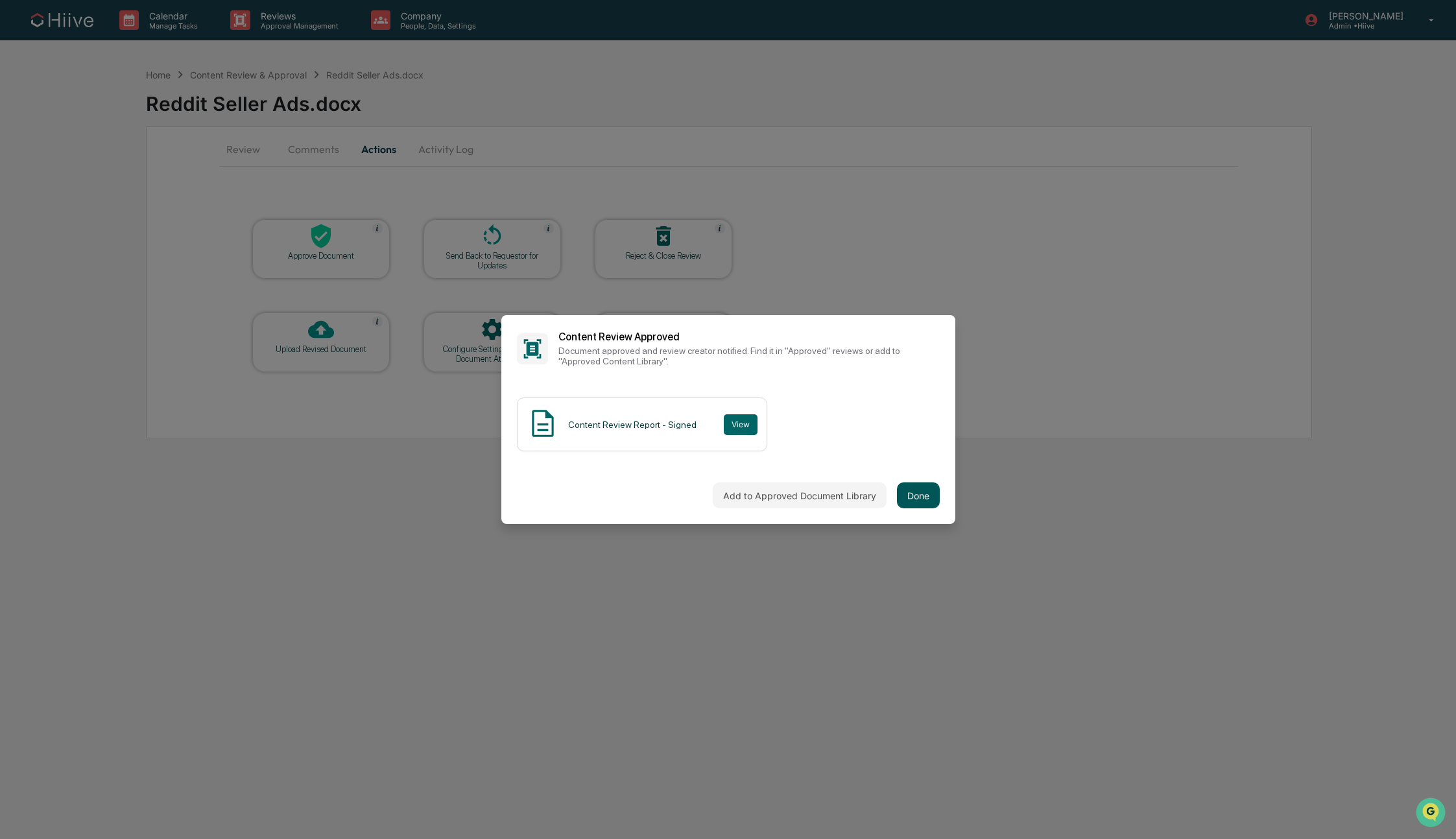
click at [917, 489] on button "Done" at bounding box center [918, 495] width 43 height 26
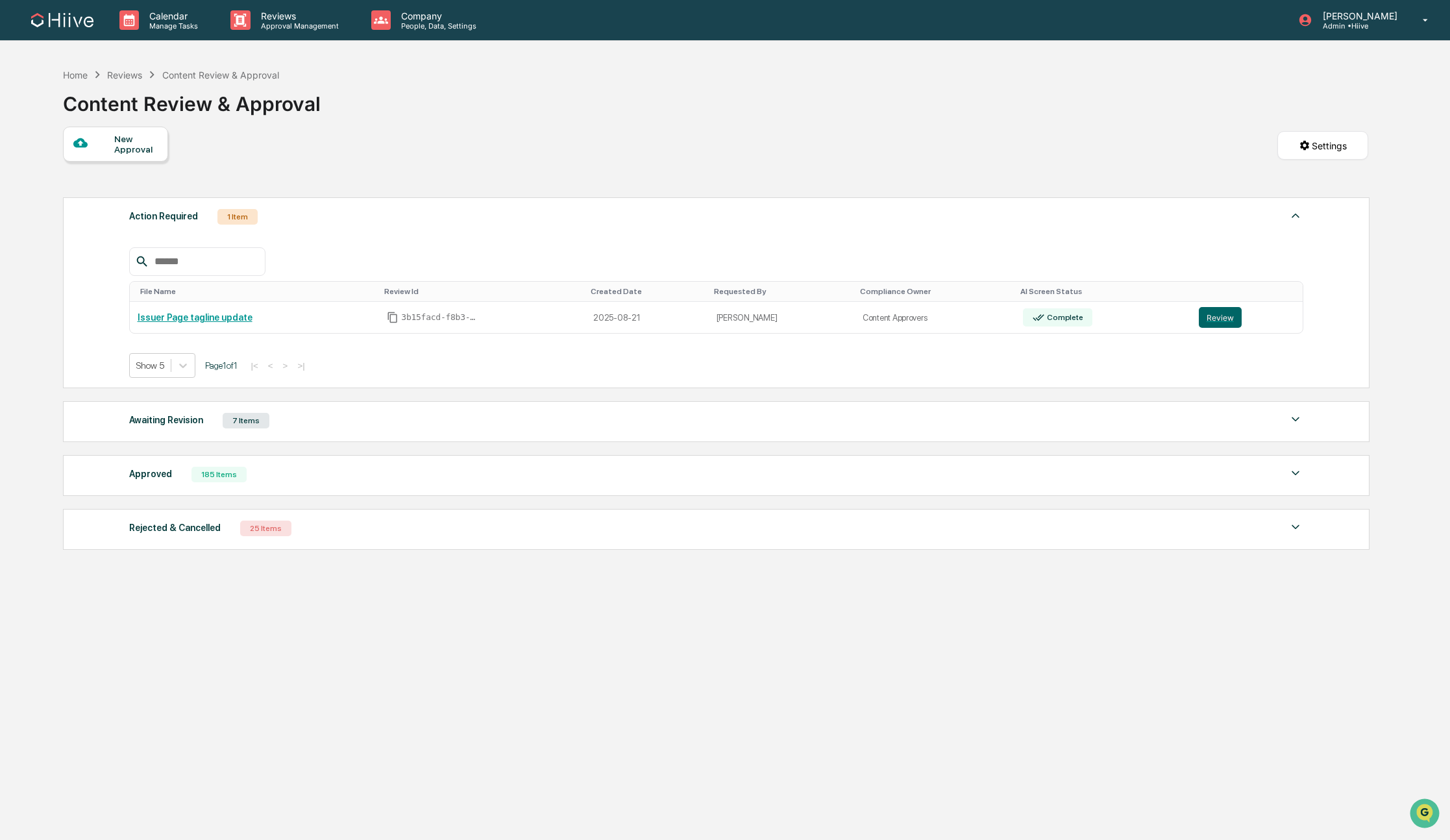
click at [478, 141] on div "New Approval Settings" at bounding box center [715, 159] width 1305 height 64
click at [1207, 321] on button "Review" at bounding box center [1221, 317] width 43 height 21
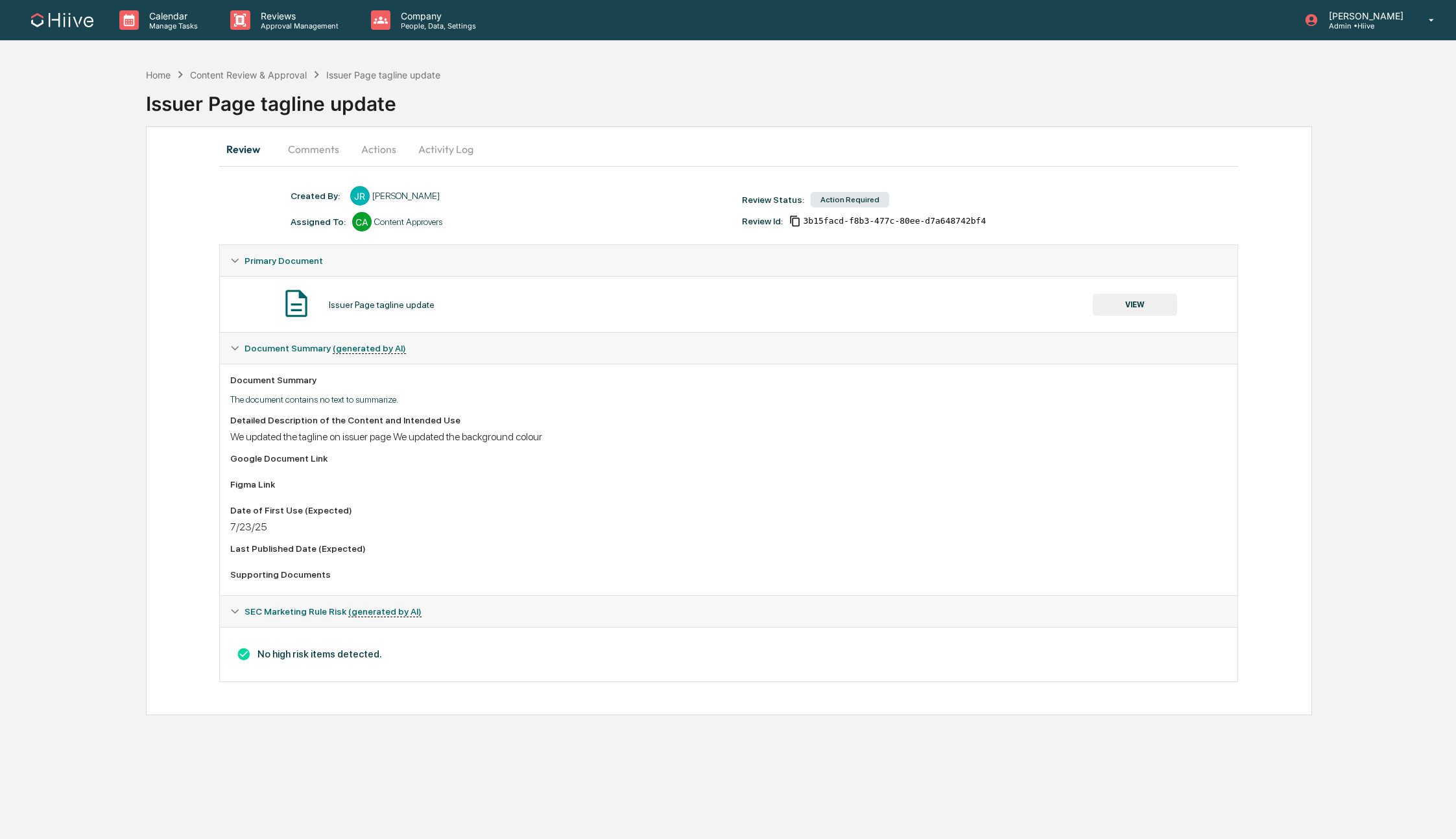
click at [460, 142] on button "Activity Log" at bounding box center [446, 148] width 76 height 31
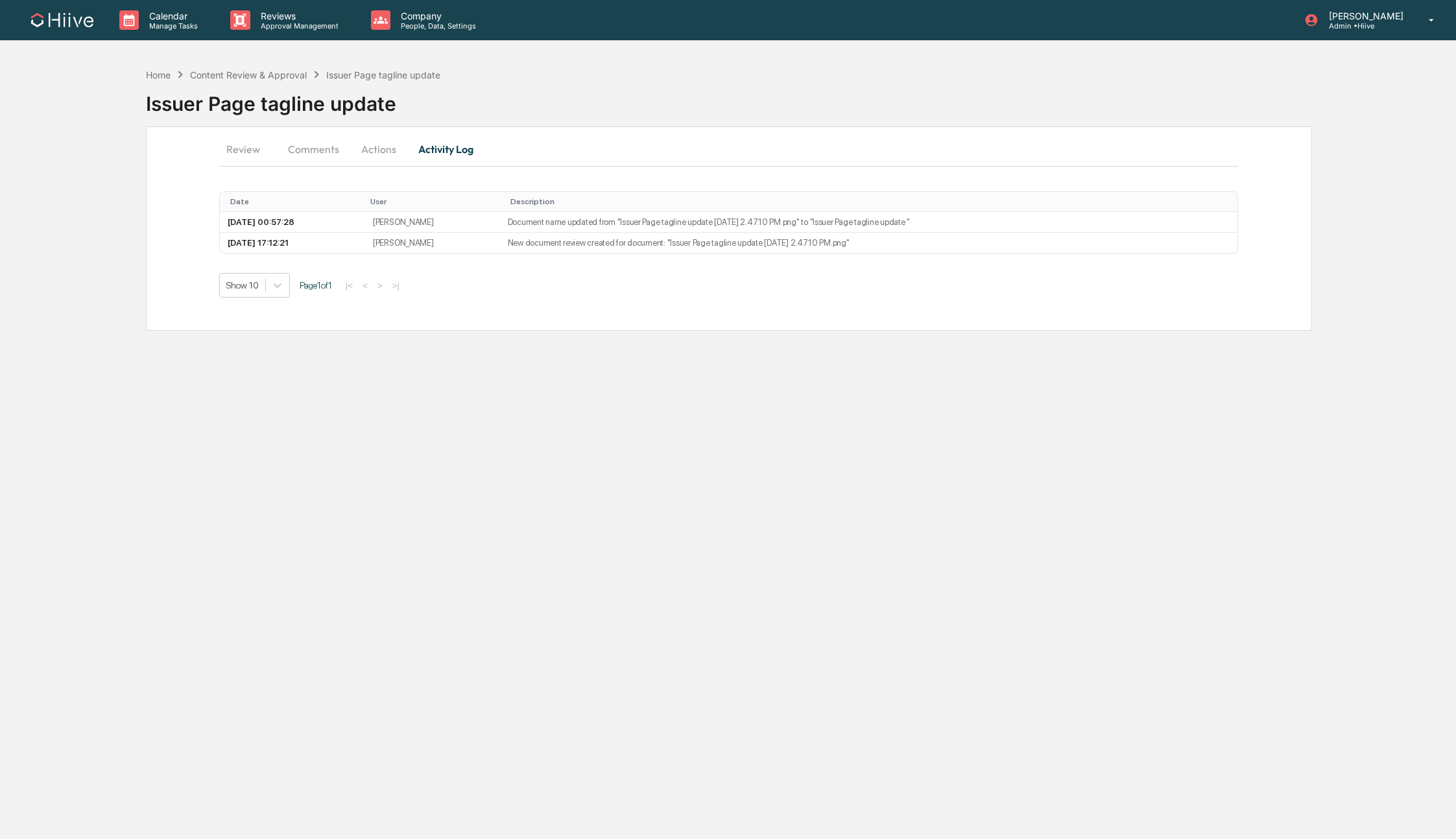
click at [374, 148] on button "Actions" at bounding box center [379, 148] width 58 height 31
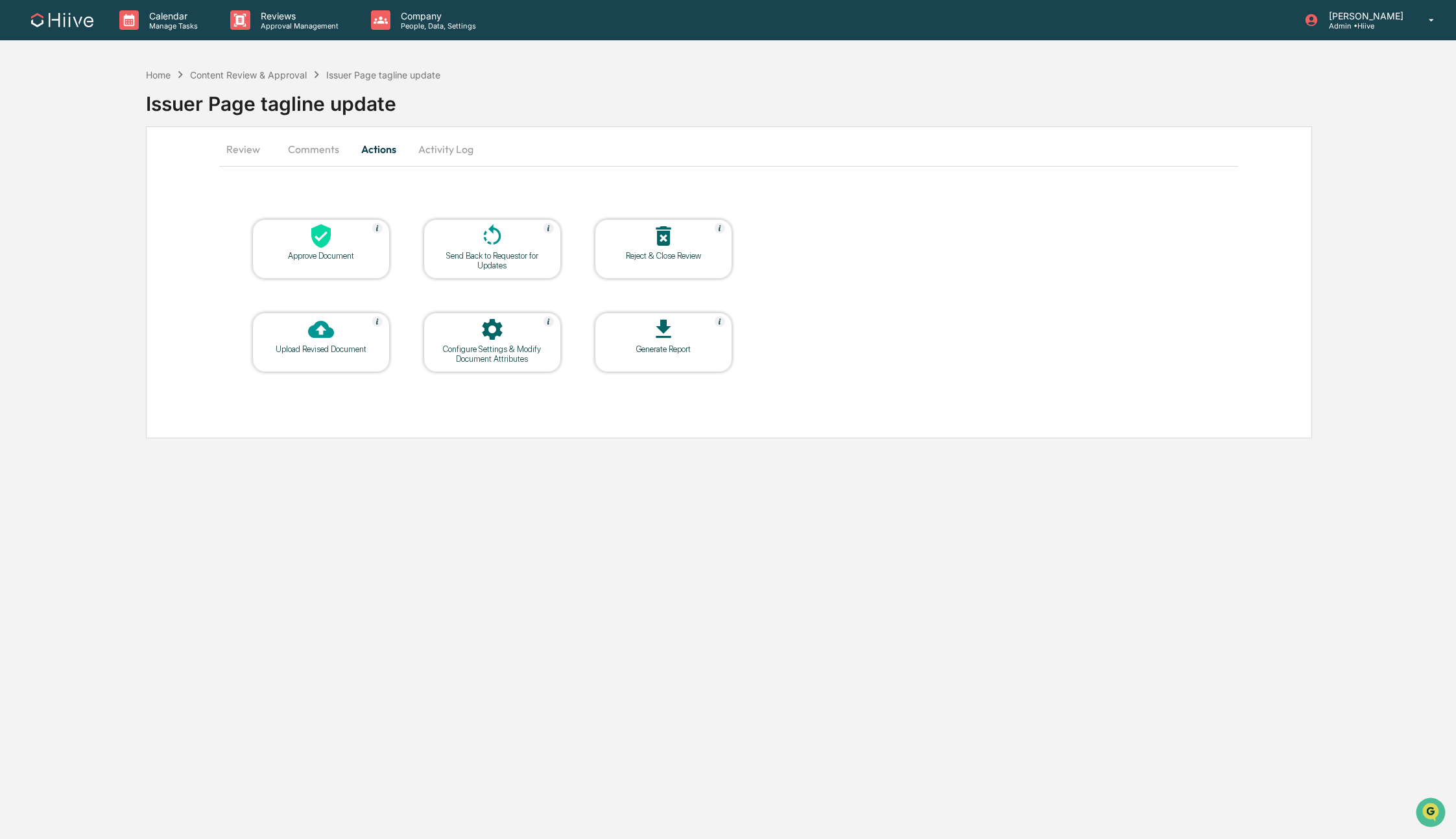
click at [289, 154] on button "Comments" at bounding box center [313, 148] width 72 height 31
